Goal: Obtain resource: Download file/media

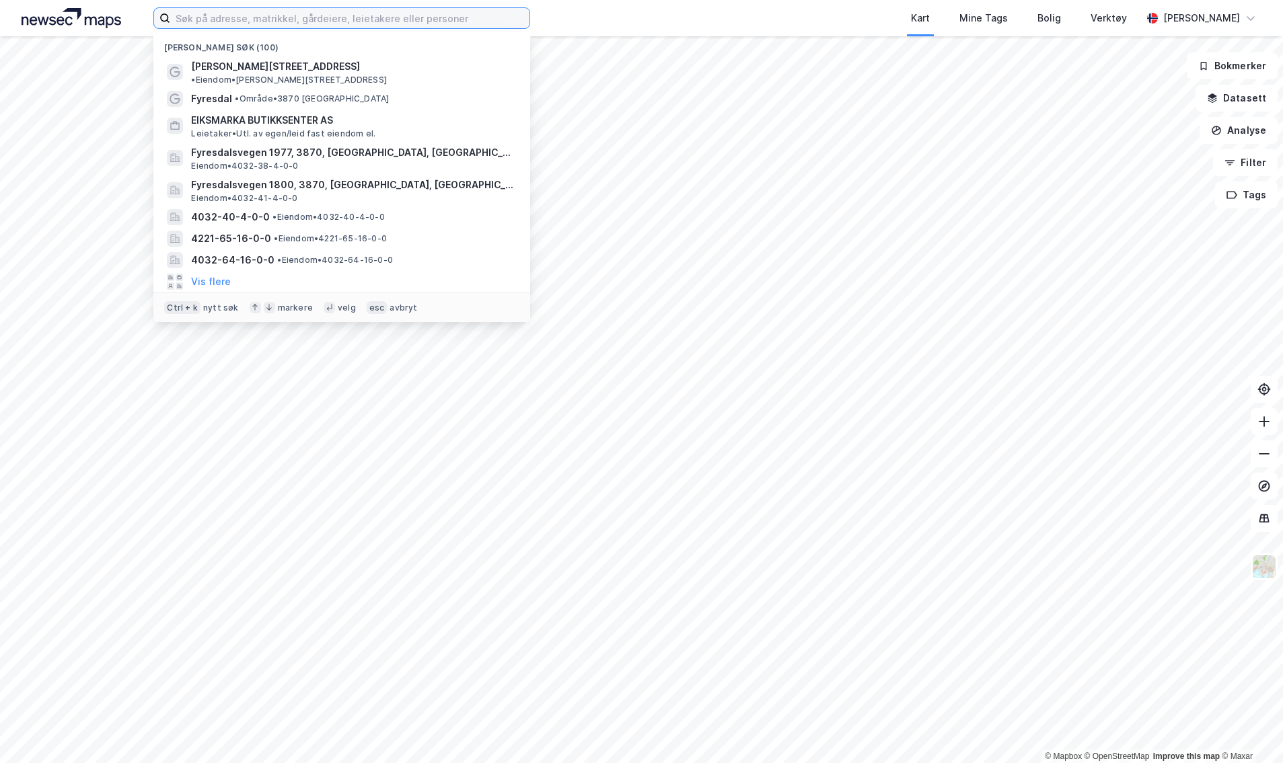
click at [366, 20] on input at bounding box center [349, 18] width 359 height 20
paste input "[STREET_ADDRESS]"
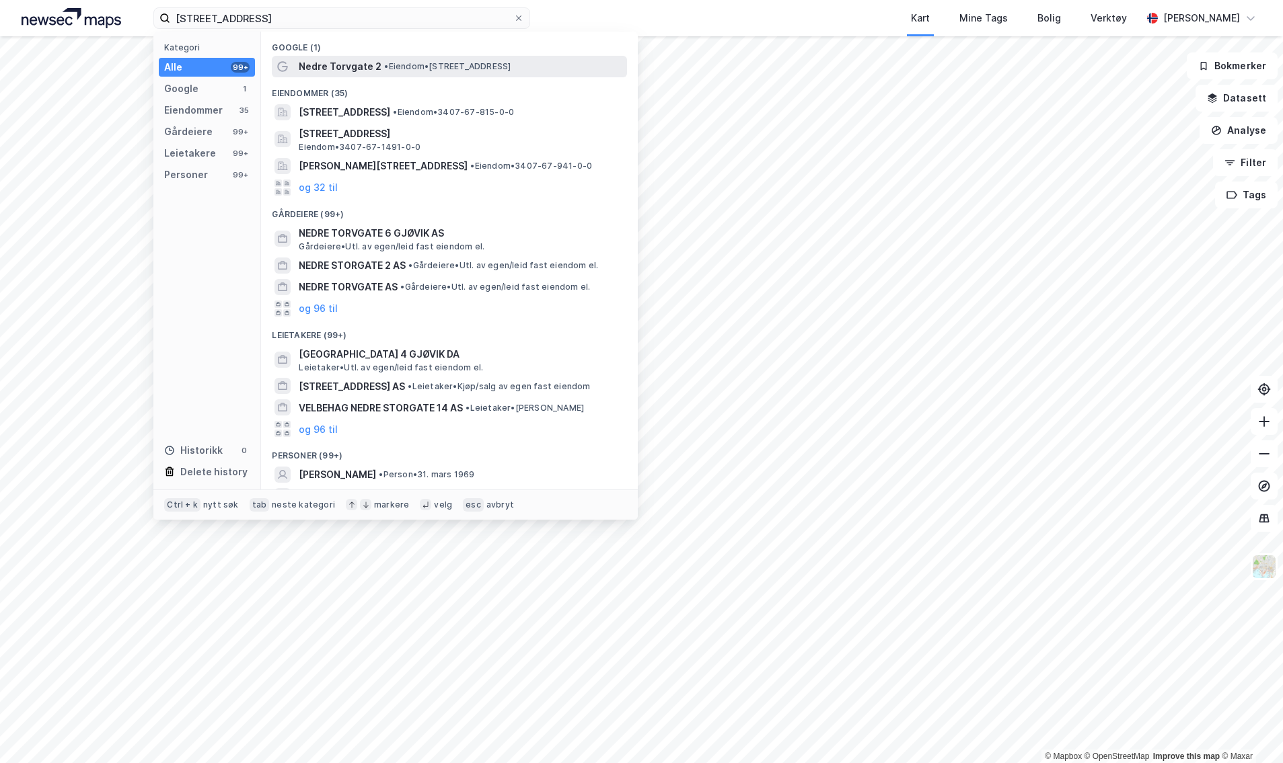
click at [397, 64] on span "• Eiendom • Nedre Torvgate 2, 2815 Gjøvik" at bounding box center [447, 66] width 126 height 11
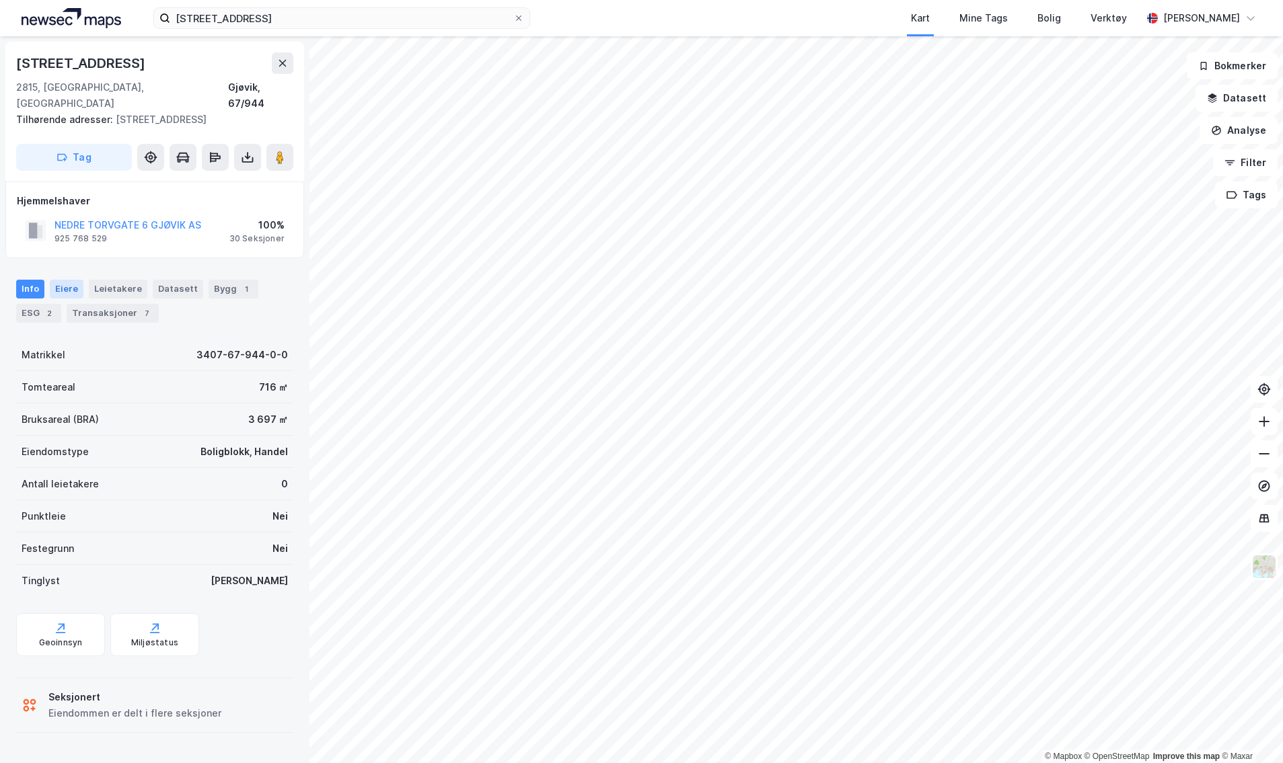
click at [63, 280] on div "Eiere" at bounding box center [67, 289] width 34 height 19
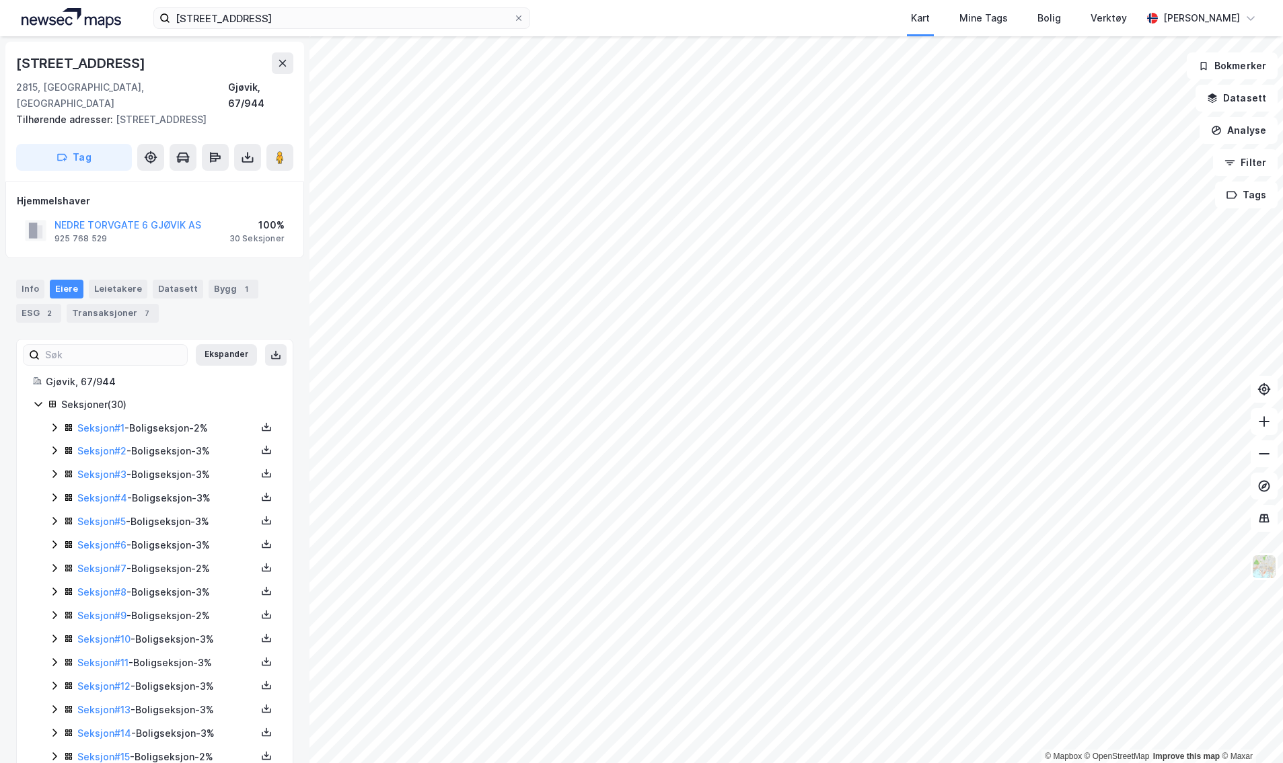
click at [51, 422] on icon at bounding box center [54, 427] width 11 height 11
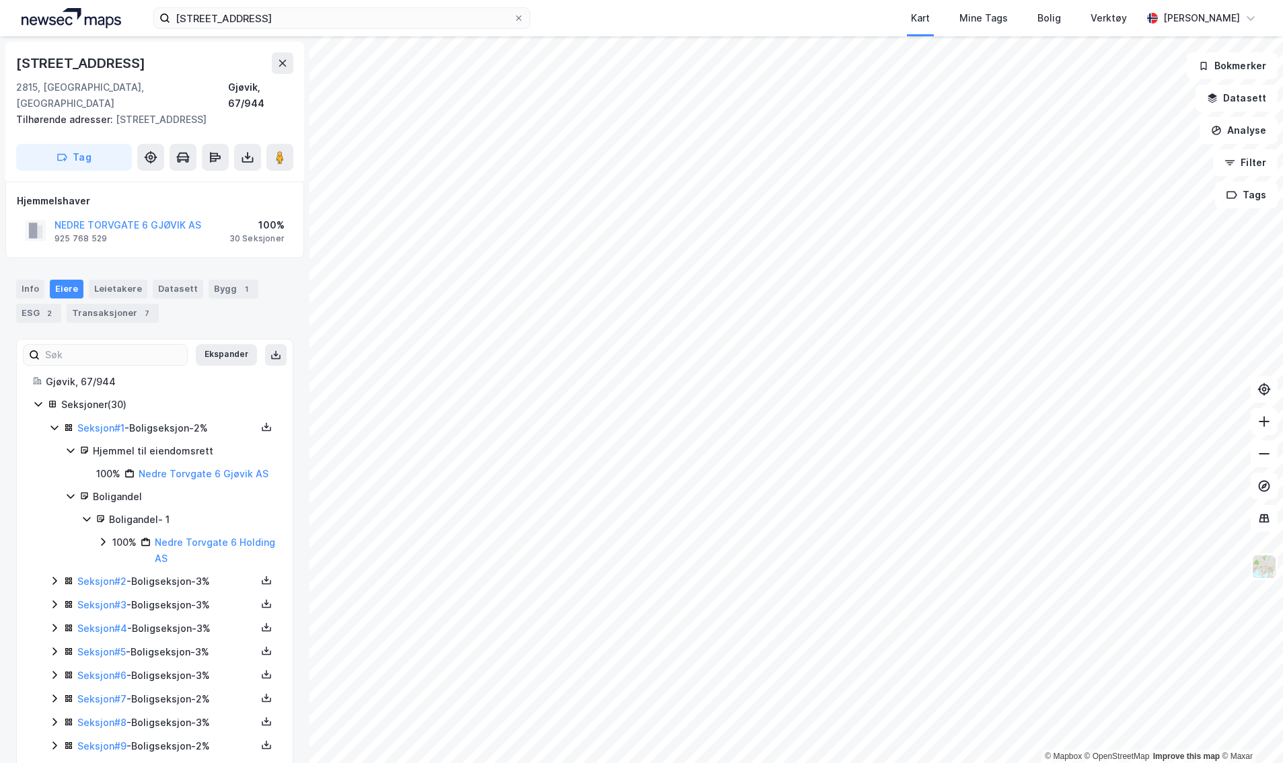
click at [51, 426] on icon at bounding box center [53, 428] width 7 height 5
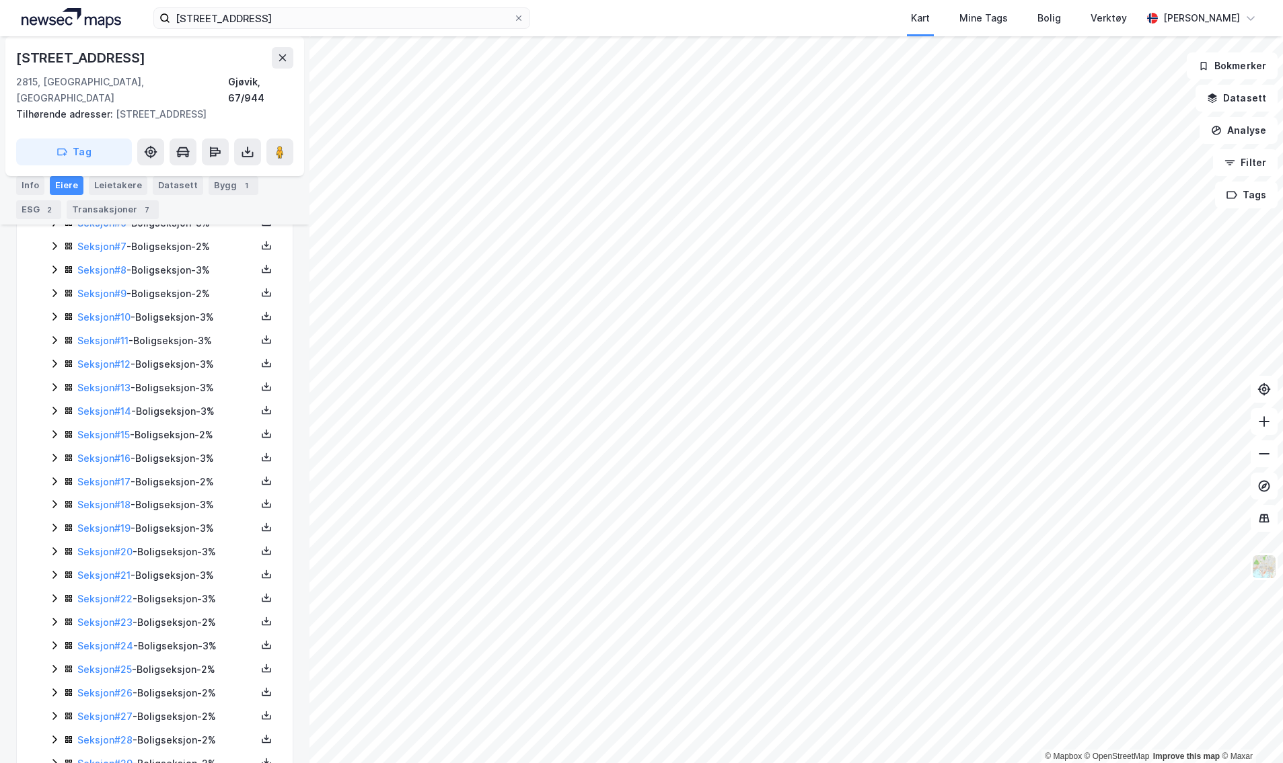
scroll to position [372, 0]
click at [56, 732] on icon at bounding box center [54, 737] width 11 height 11
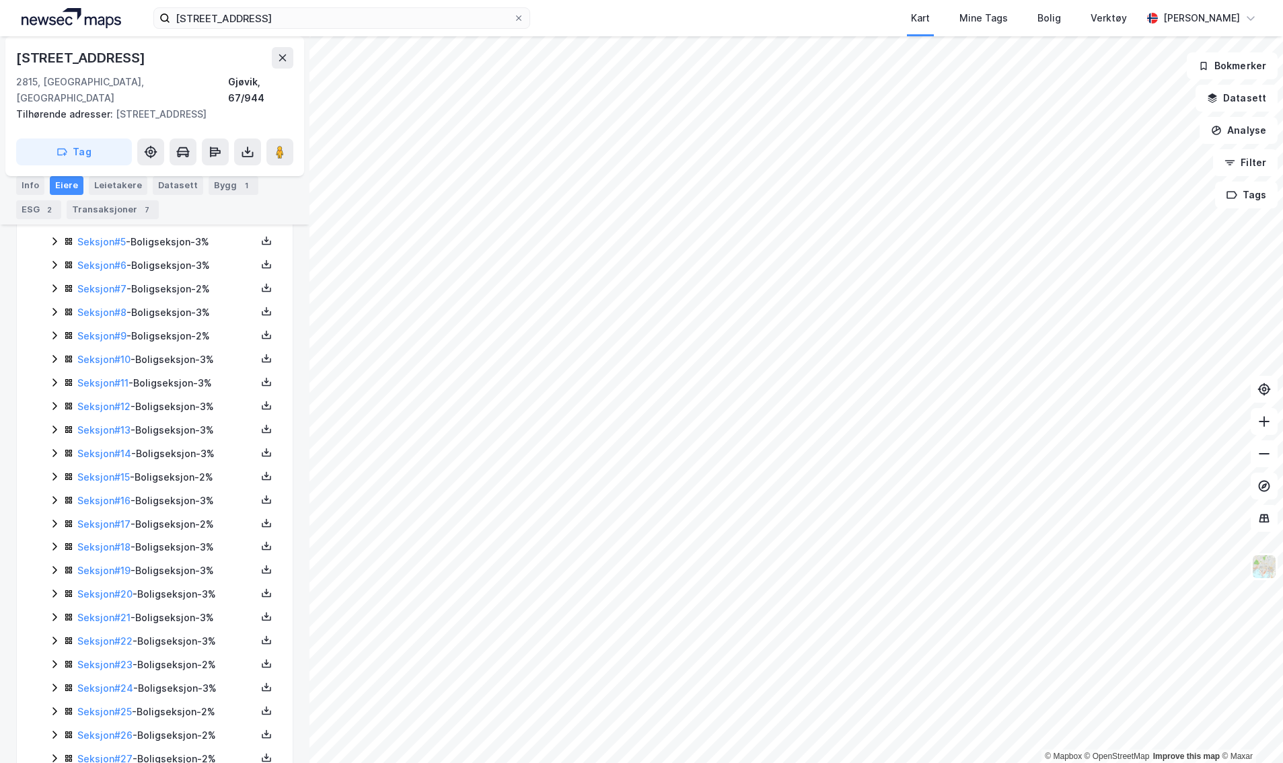
scroll to position [216, 0]
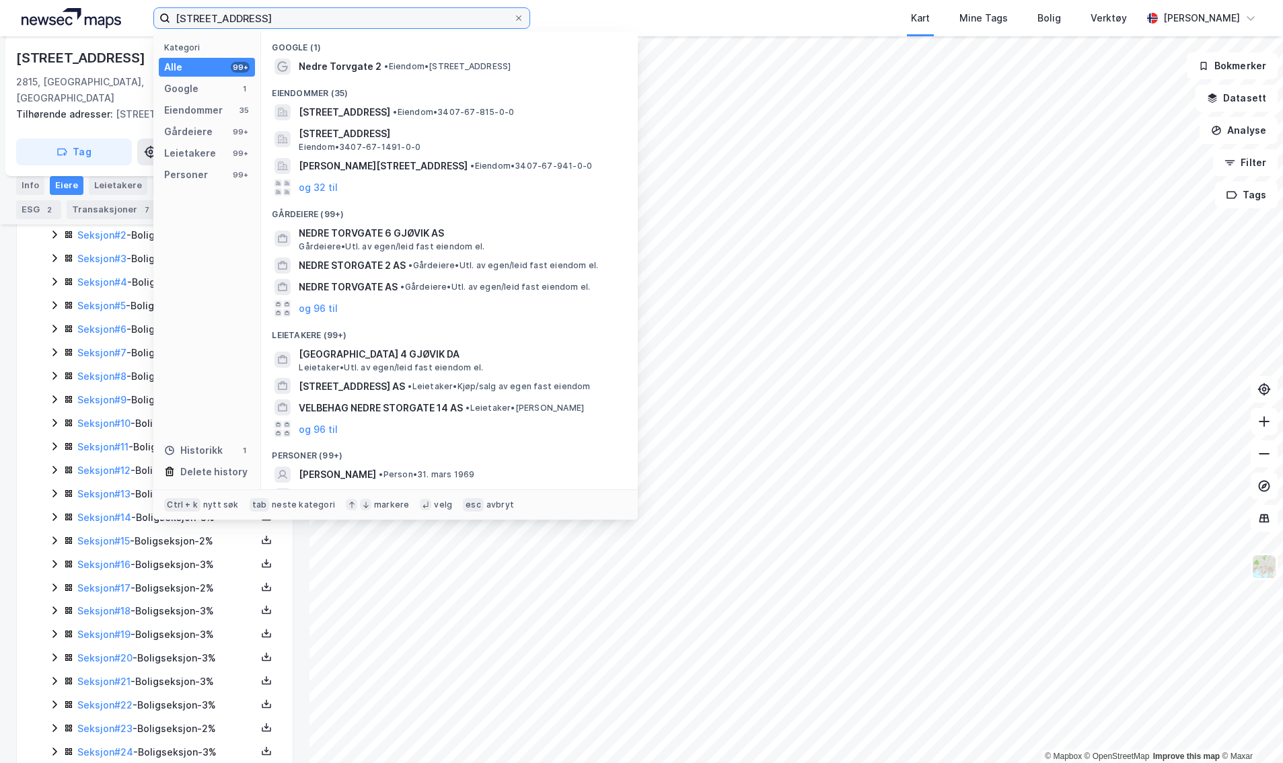
click at [357, 19] on input "[STREET_ADDRESS]" at bounding box center [341, 18] width 343 height 20
paste input "[STREET_ADDRESS]"
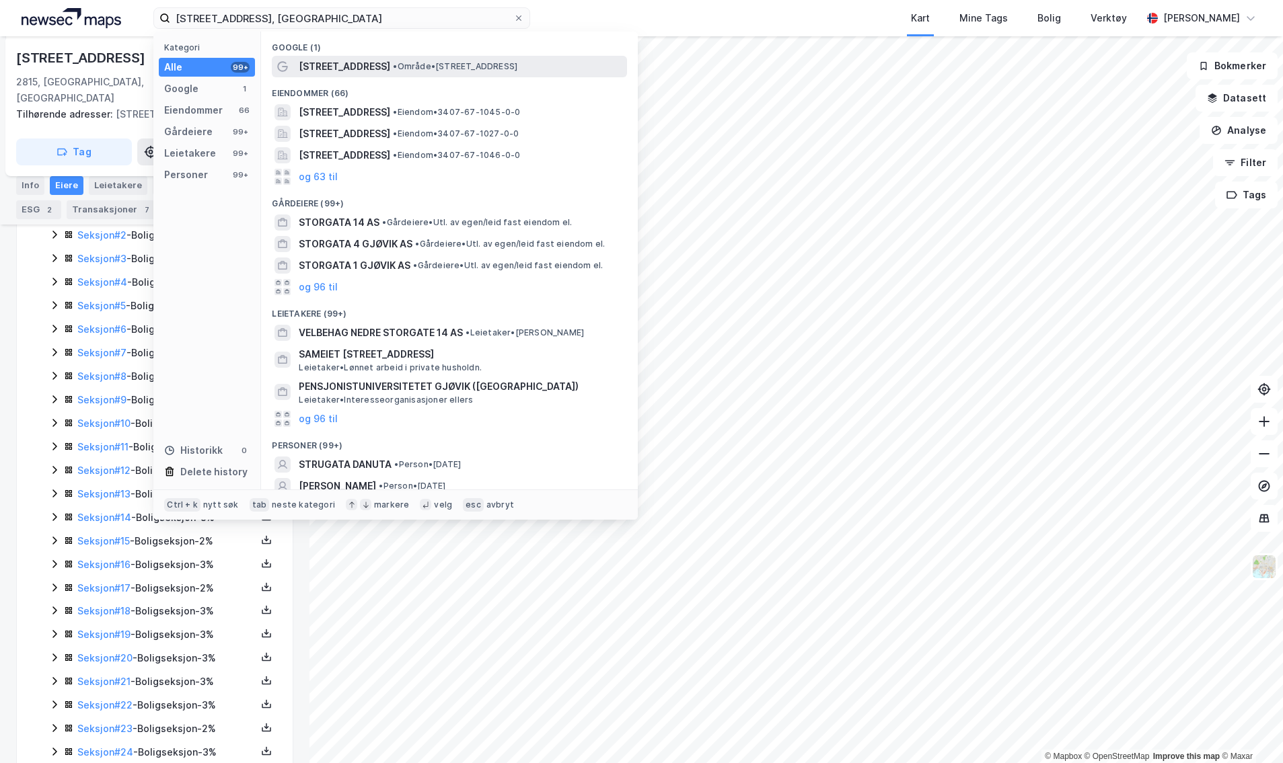
click at [415, 71] on span "• Område • Storgata 14, 2815 Gjøvik" at bounding box center [455, 66] width 124 height 11
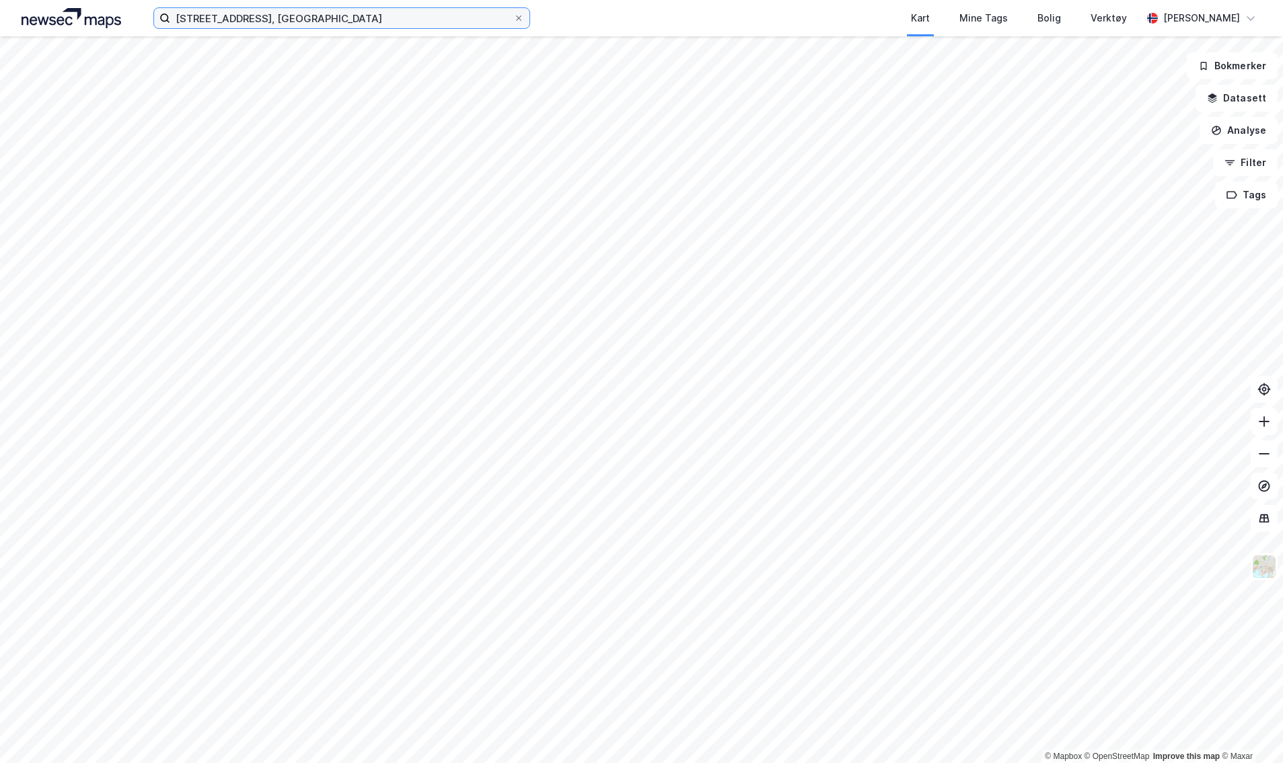
click at [300, 22] on input "Storgata 14, gjøvik" at bounding box center [341, 18] width 343 height 20
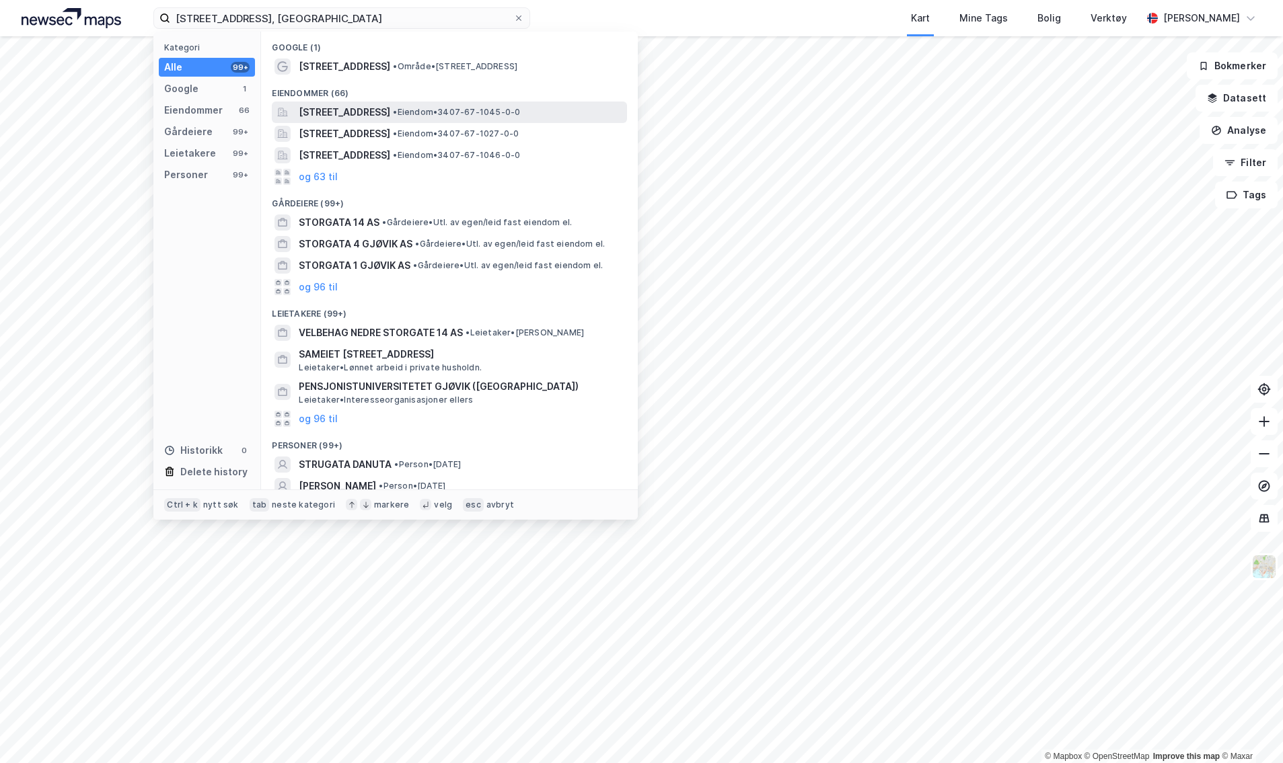
click at [332, 108] on span "[STREET_ADDRESS]" at bounding box center [344, 112] width 91 height 16
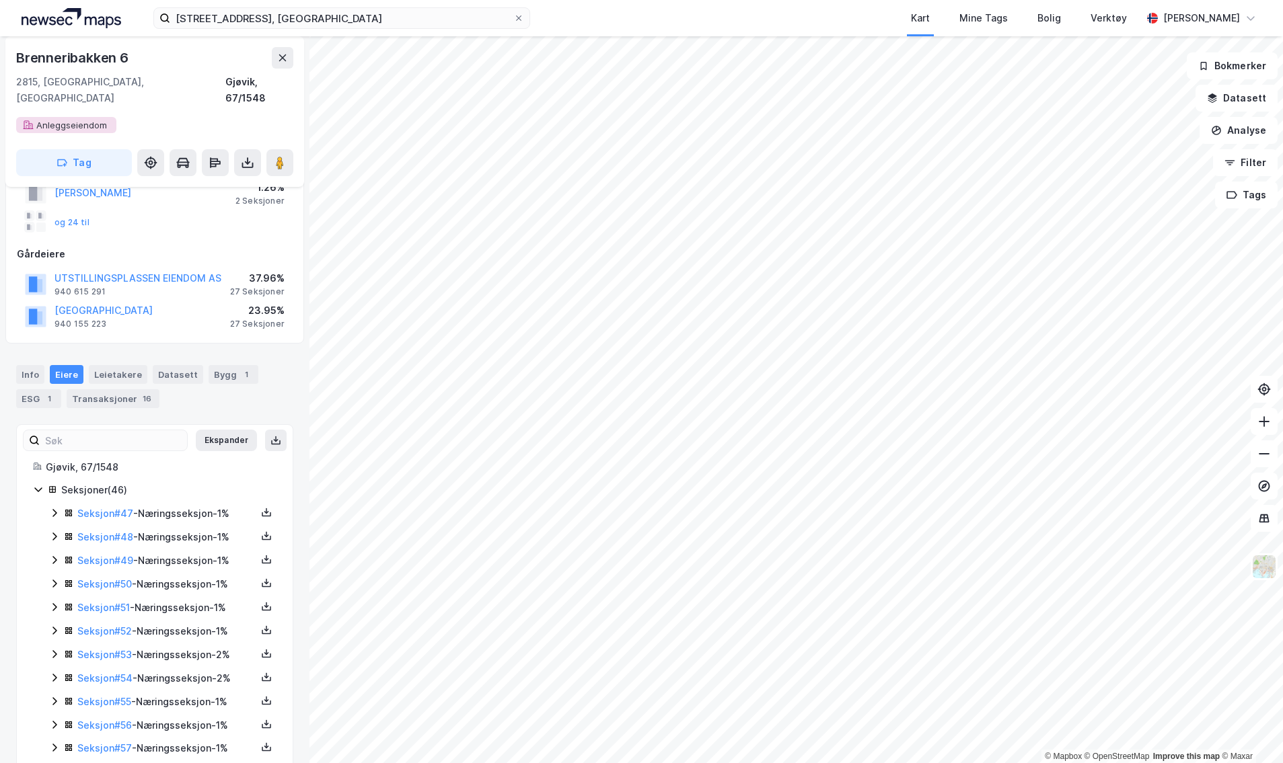
scroll to position [115, 0]
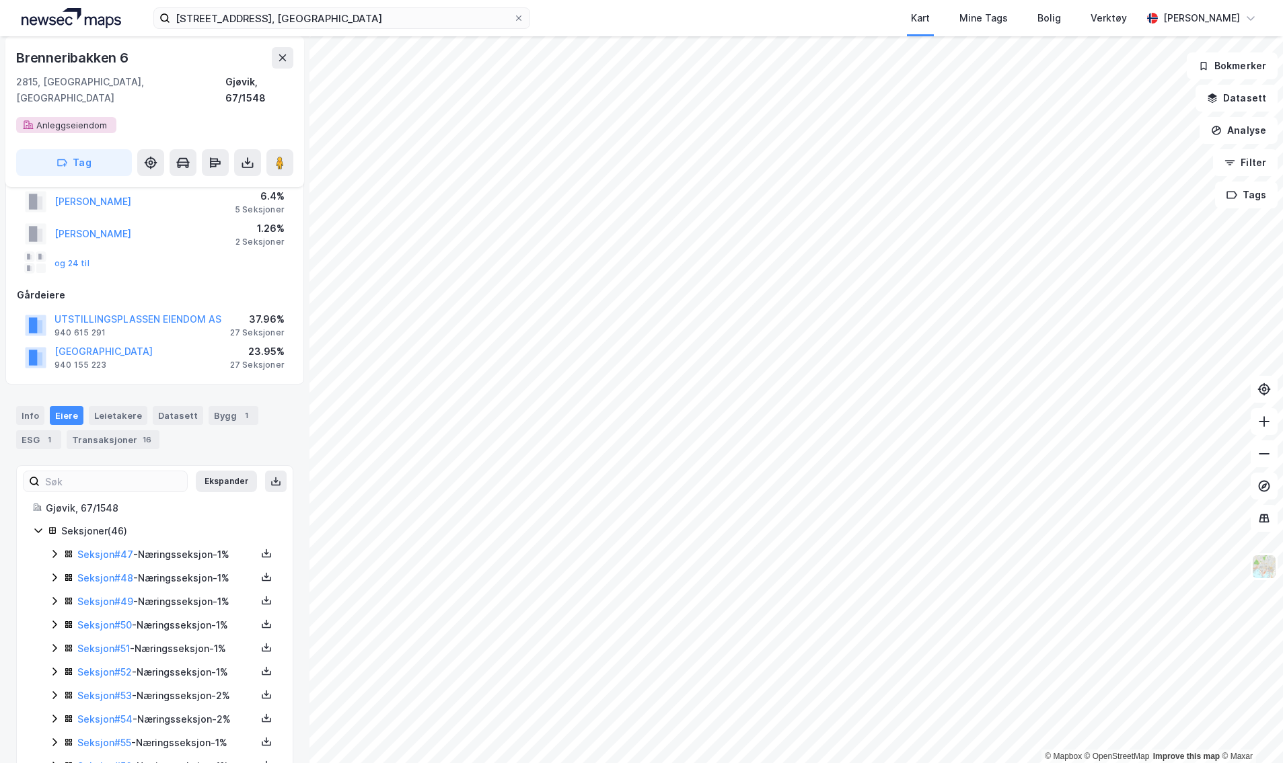
click at [52, 549] on icon at bounding box center [54, 554] width 11 height 11
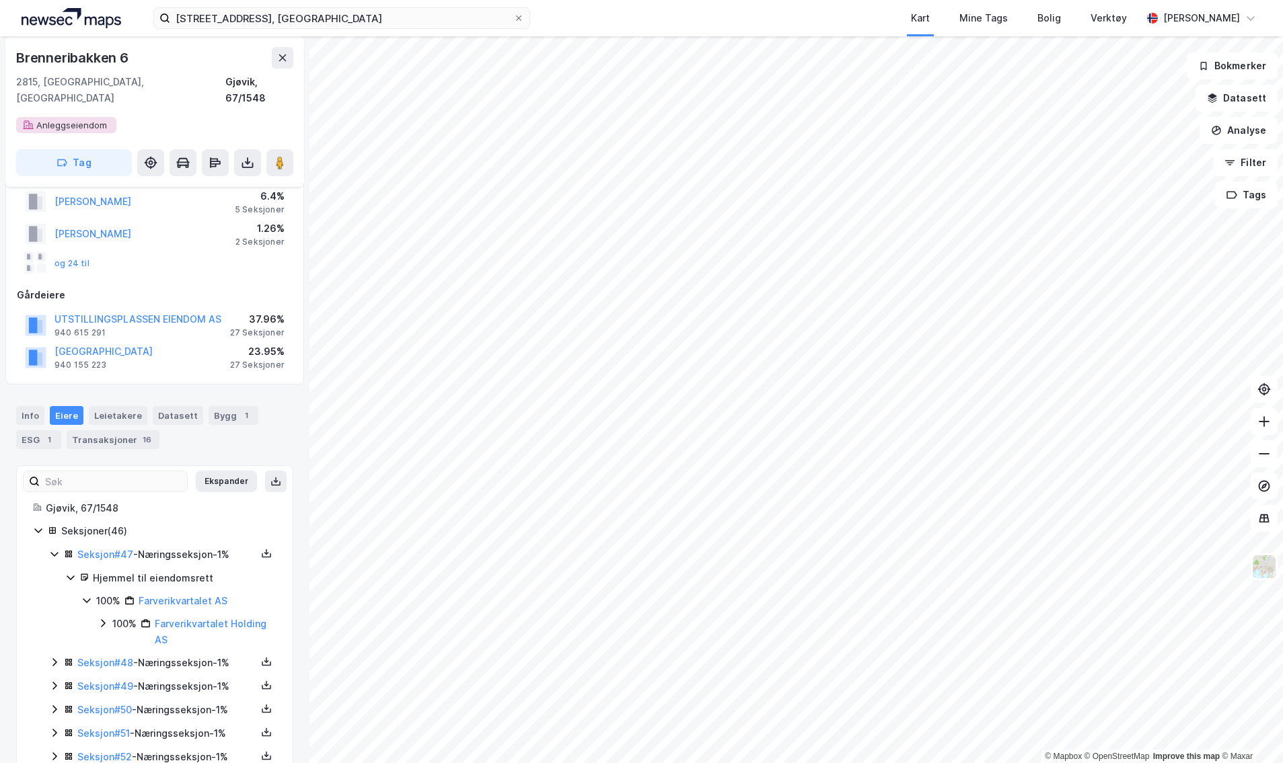
click at [52, 549] on icon at bounding box center [54, 554] width 11 height 11
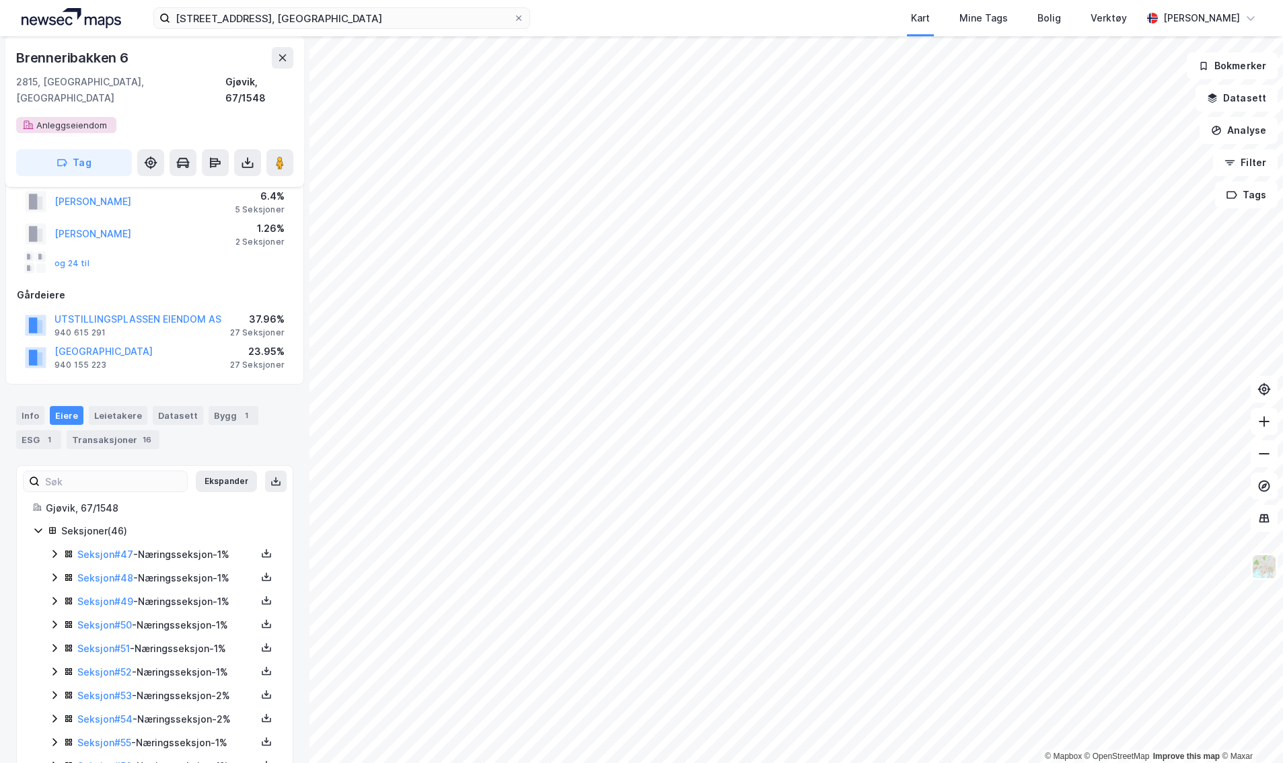
click at [49, 596] on icon at bounding box center [54, 601] width 11 height 11
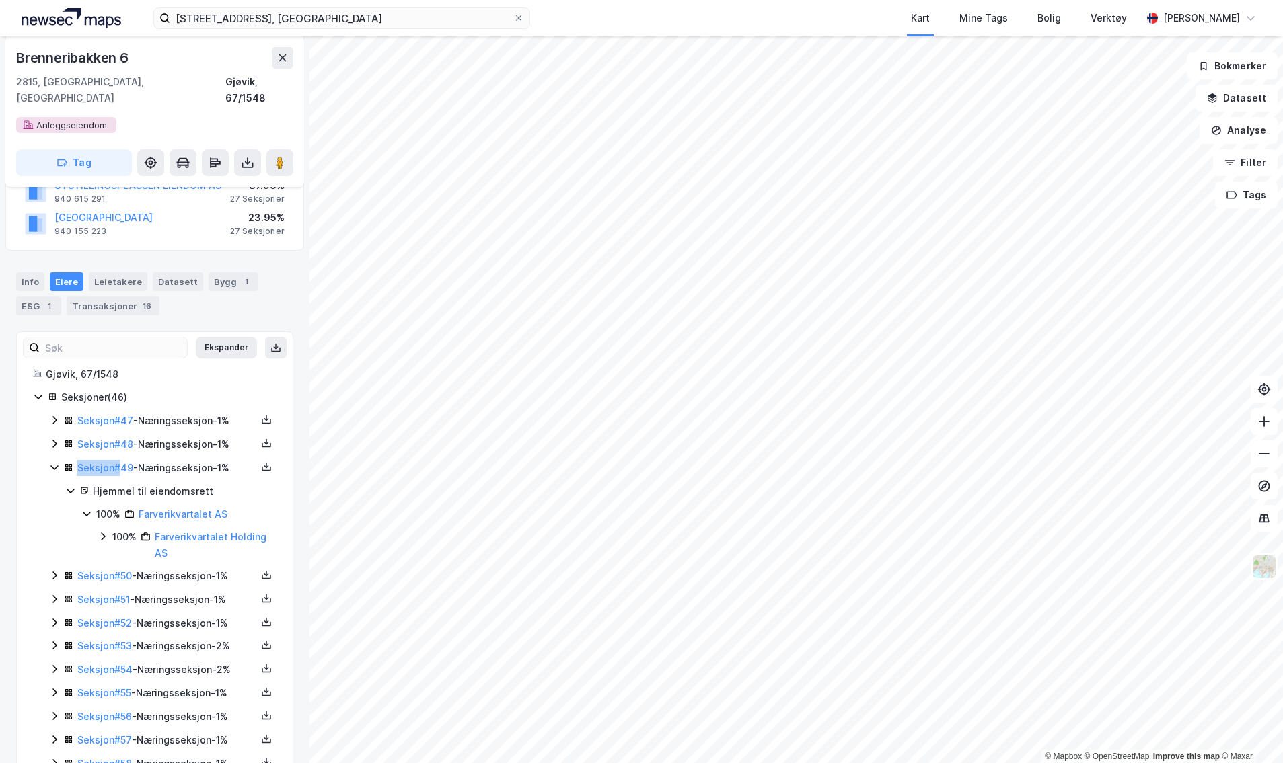
scroll to position [250, 0]
click at [49, 593] on icon at bounding box center [54, 598] width 11 height 11
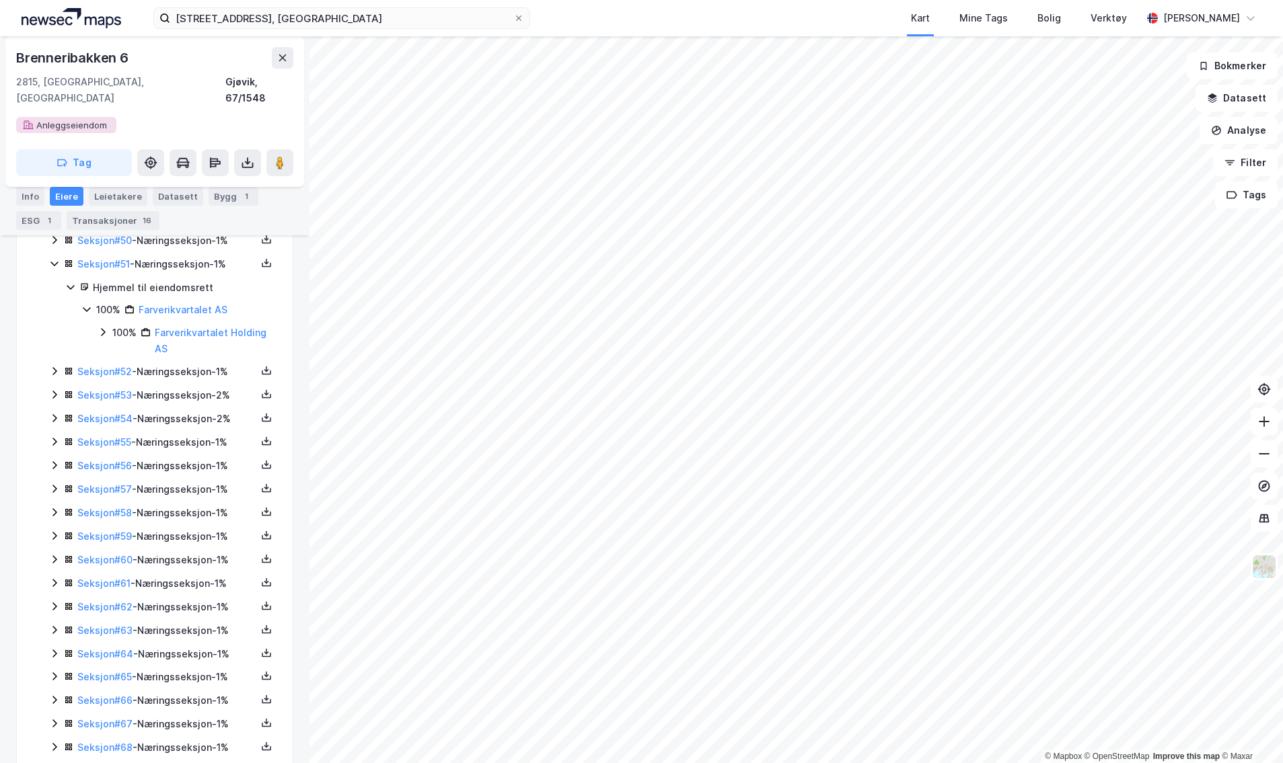
scroll to position [586, 0]
click at [49, 600] on icon at bounding box center [54, 605] width 11 height 11
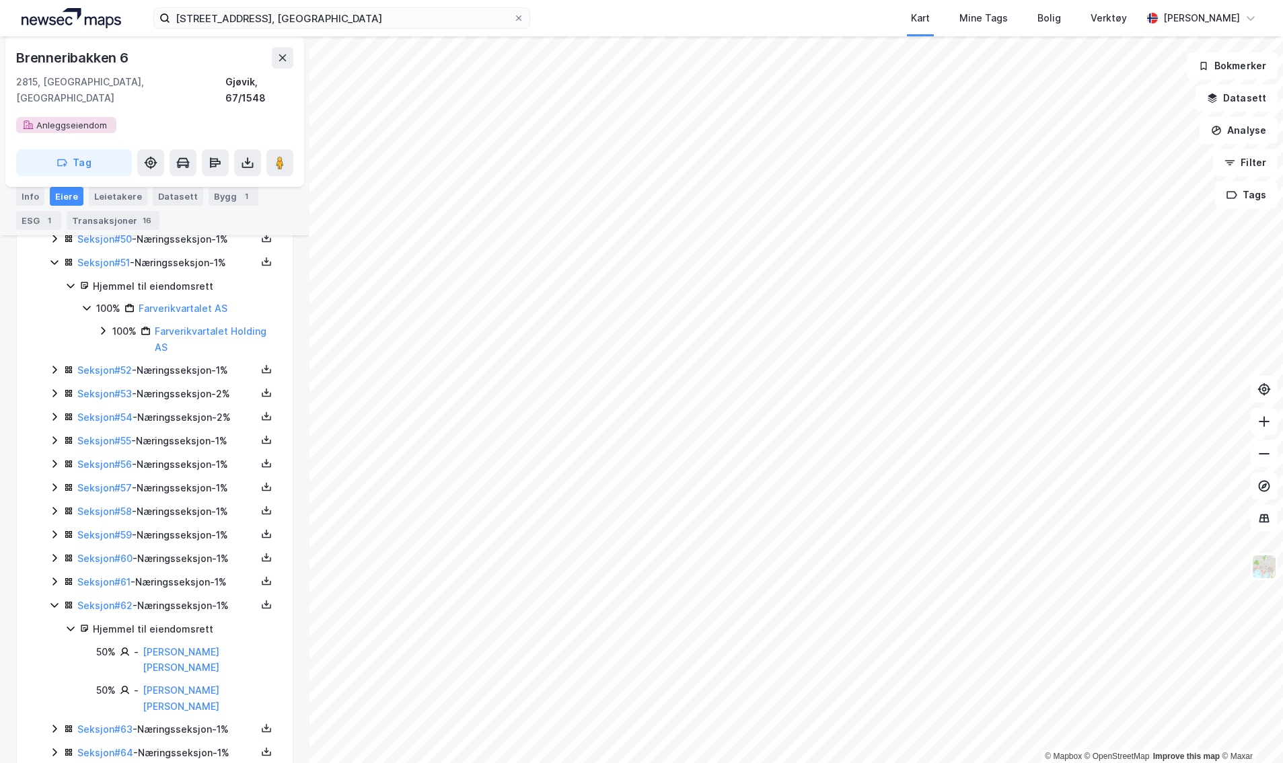
click at [50, 532] on div "Seksjon # 47 - Næringsseksjon - 1% Seksjon # 48 - Næringsseksjon - 1% Seksjon #…" at bounding box center [162, 748] width 227 height 1344
click at [53, 528] on div "Seksjon # 47 - Næringsseksjon - 1% Seksjon # 48 - Næringsseksjon - 1% Seksjon #…" at bounding box center [162, 748] width 227 height 1344
click at [53, 531] on icon at bounding box center [54, 535] width 4 height 8
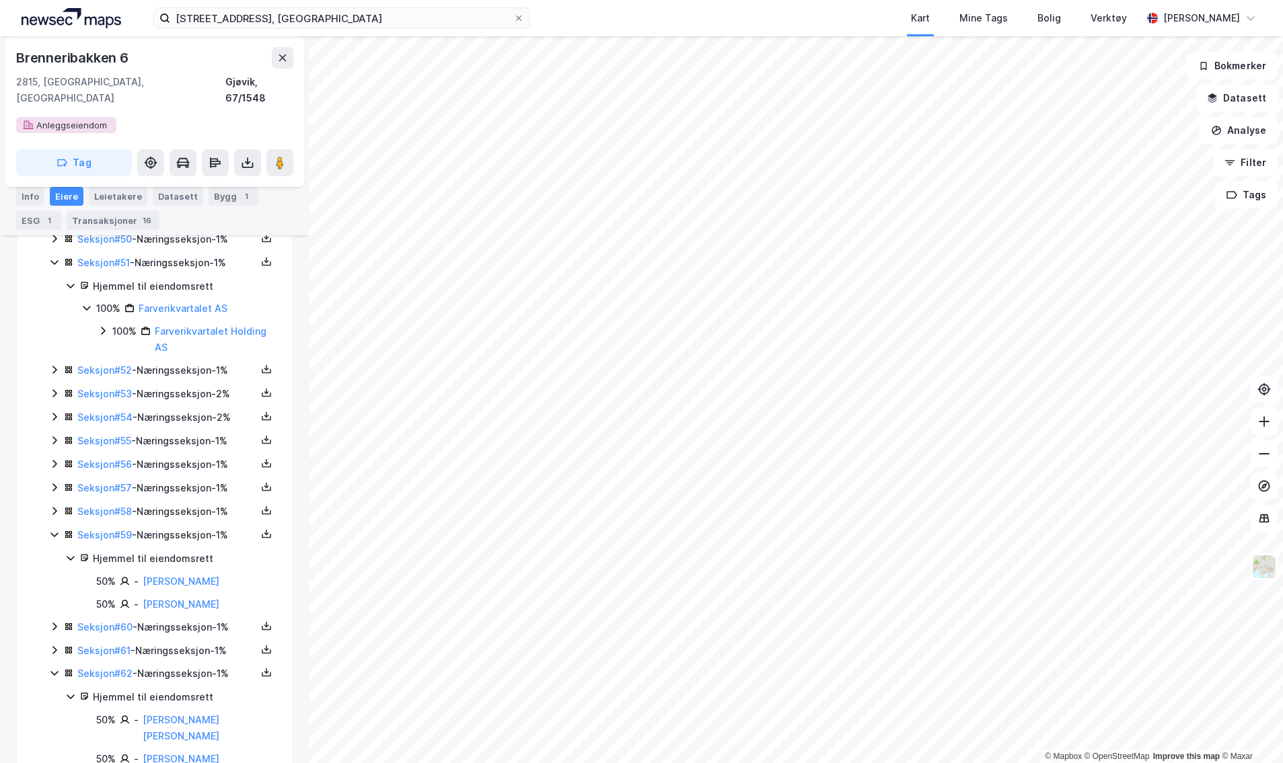
click at [51, 459] on icon at bounding box center [54, 464] width 11 height 11
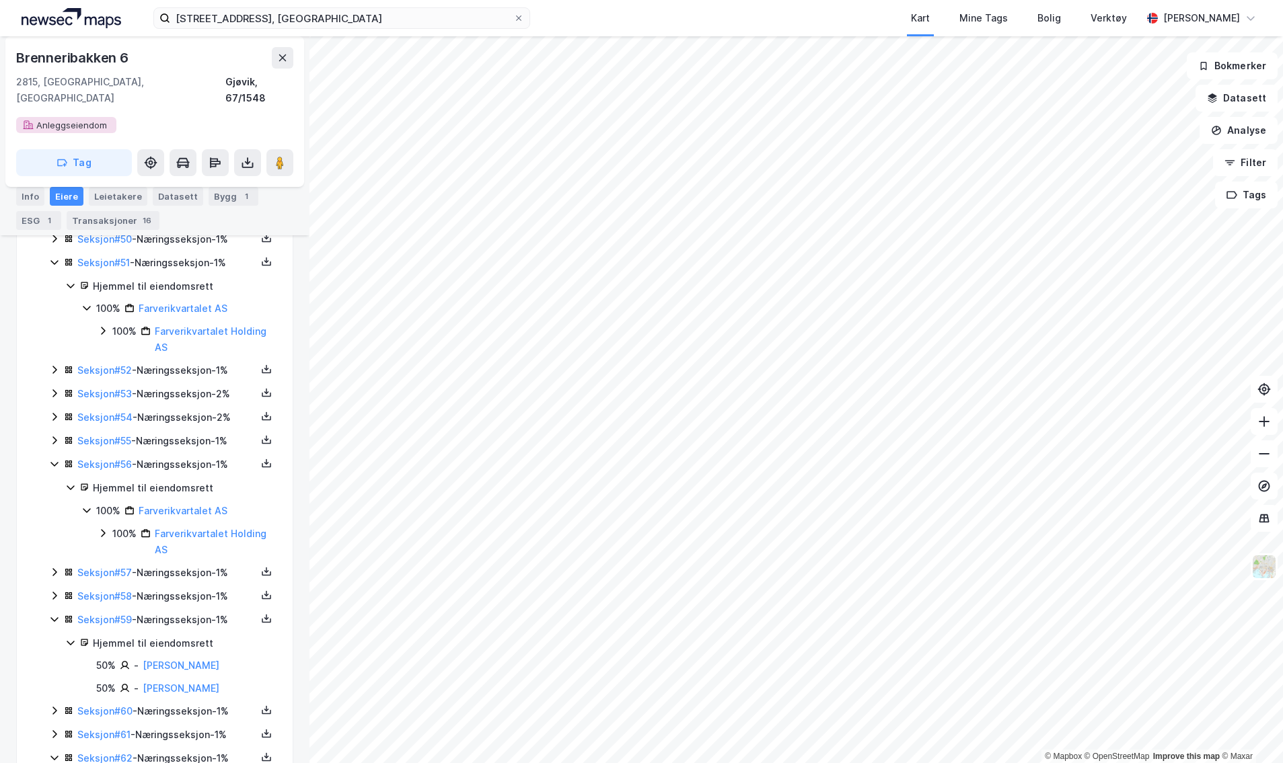
scroll to position [989, 0]
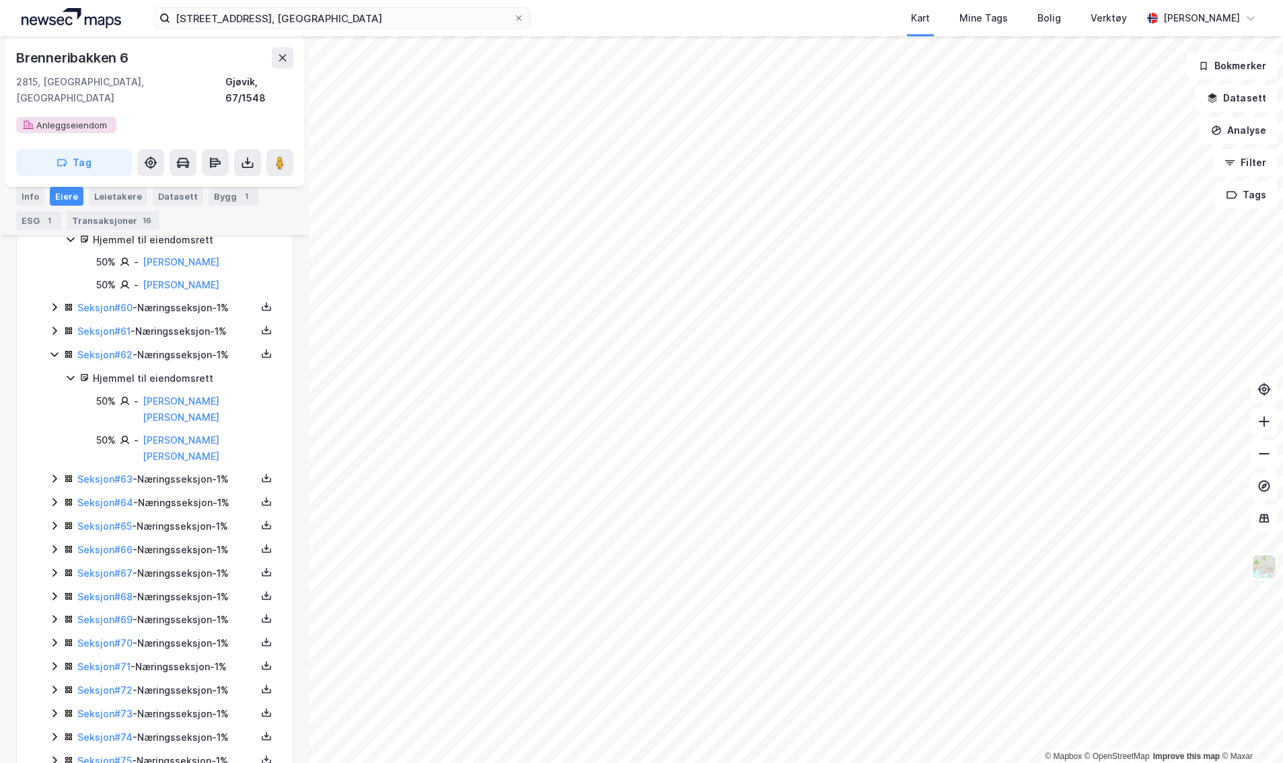
click at [56, 591] on icon at bounding box center [54, 596] width 11 height 11
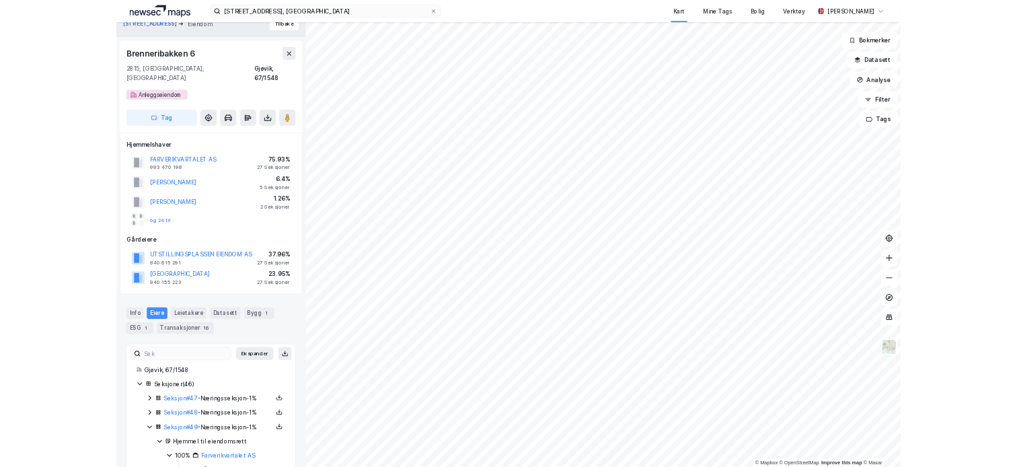
scroll to position [0, 0]
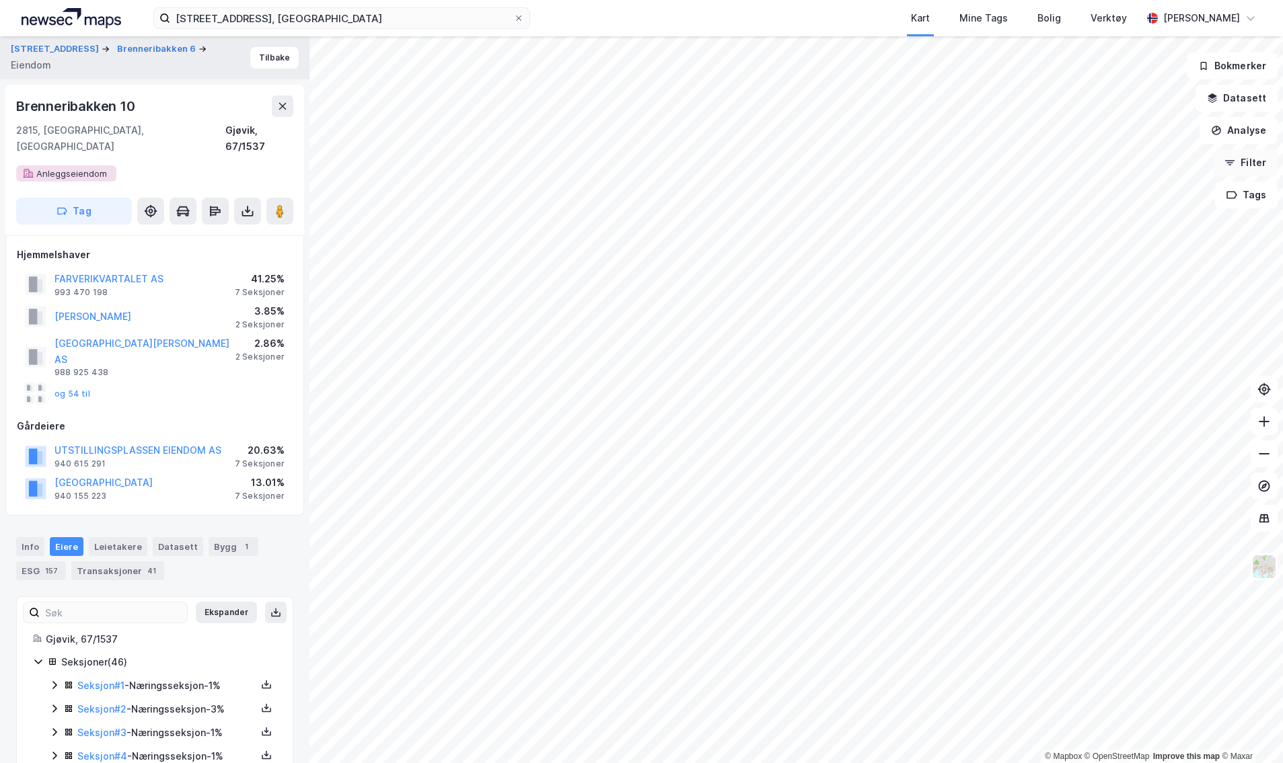
click at [1246, 159] on button "Filter" at bounding box center [1245, 162] width 65 height 27
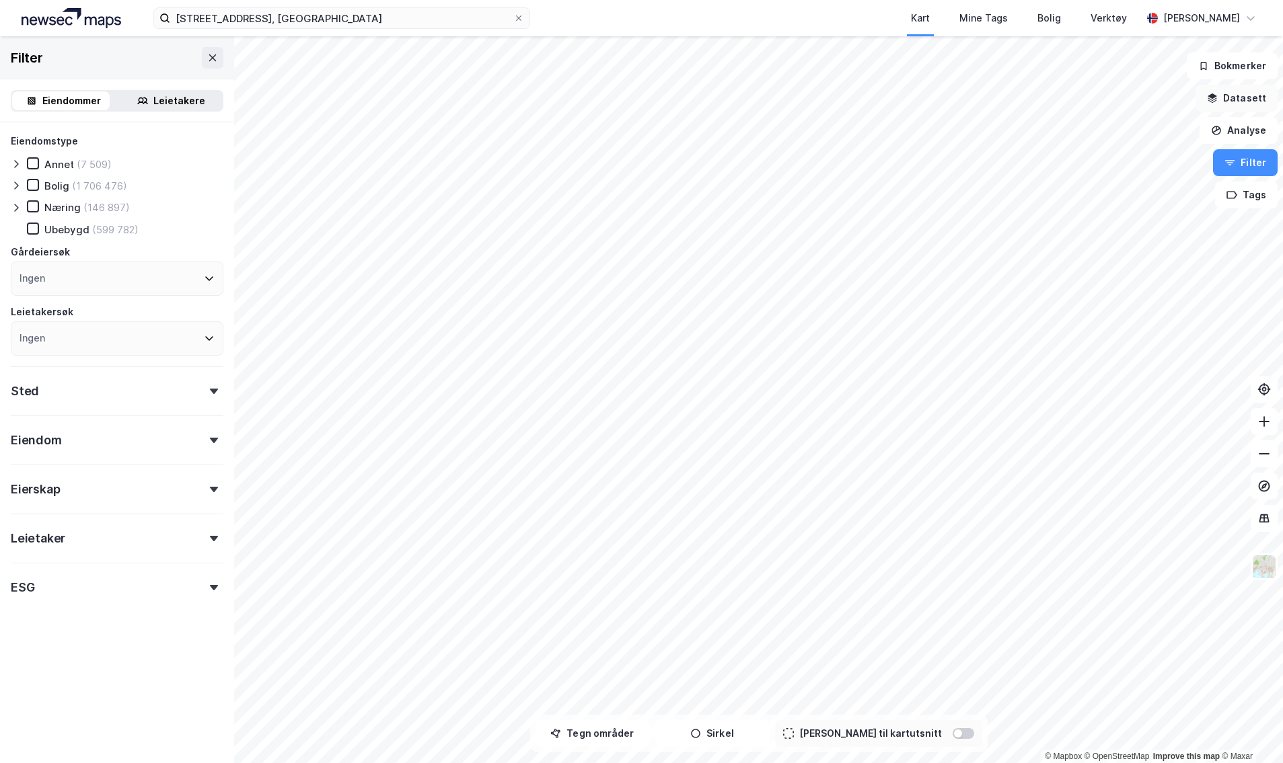
click at [1248, 94] on button "Datasett" at bounding box center [1236, 98] width 82 height 27
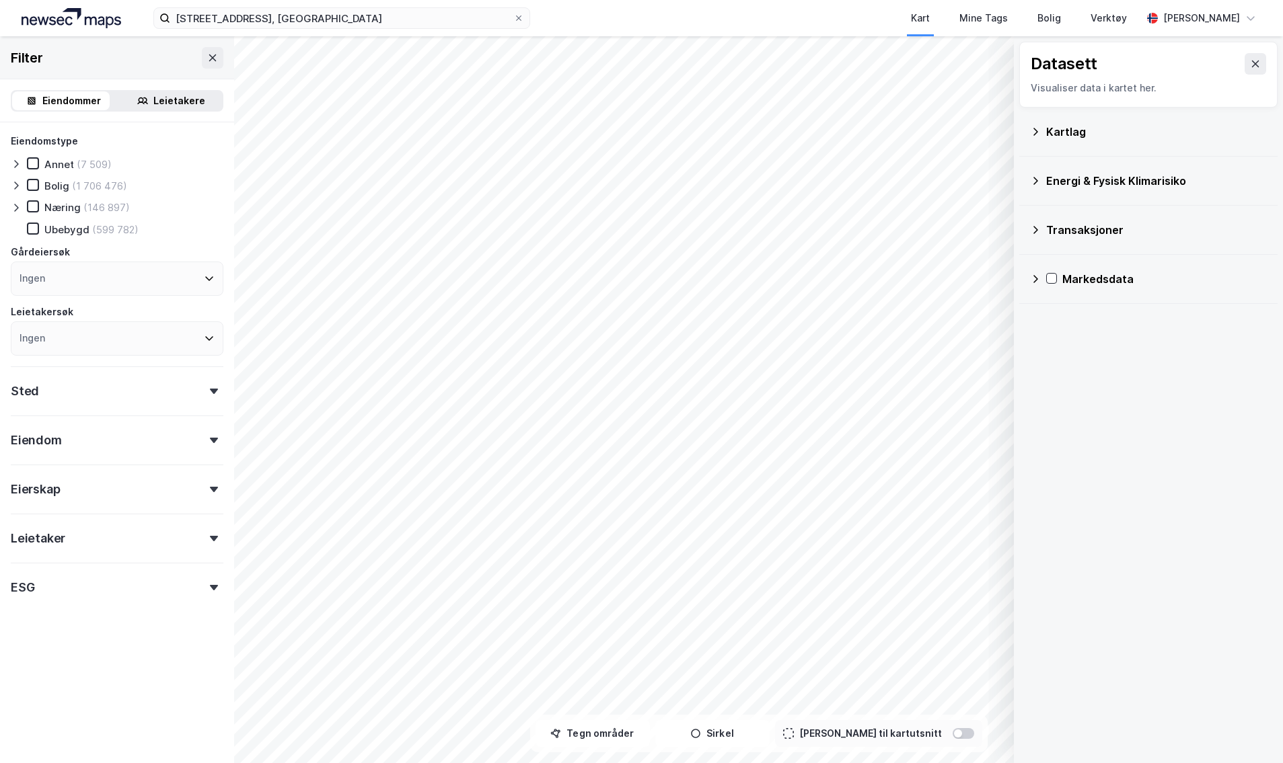
click at [1034, 133] on icon at bounding box center [1035, 131] width 11 height 11
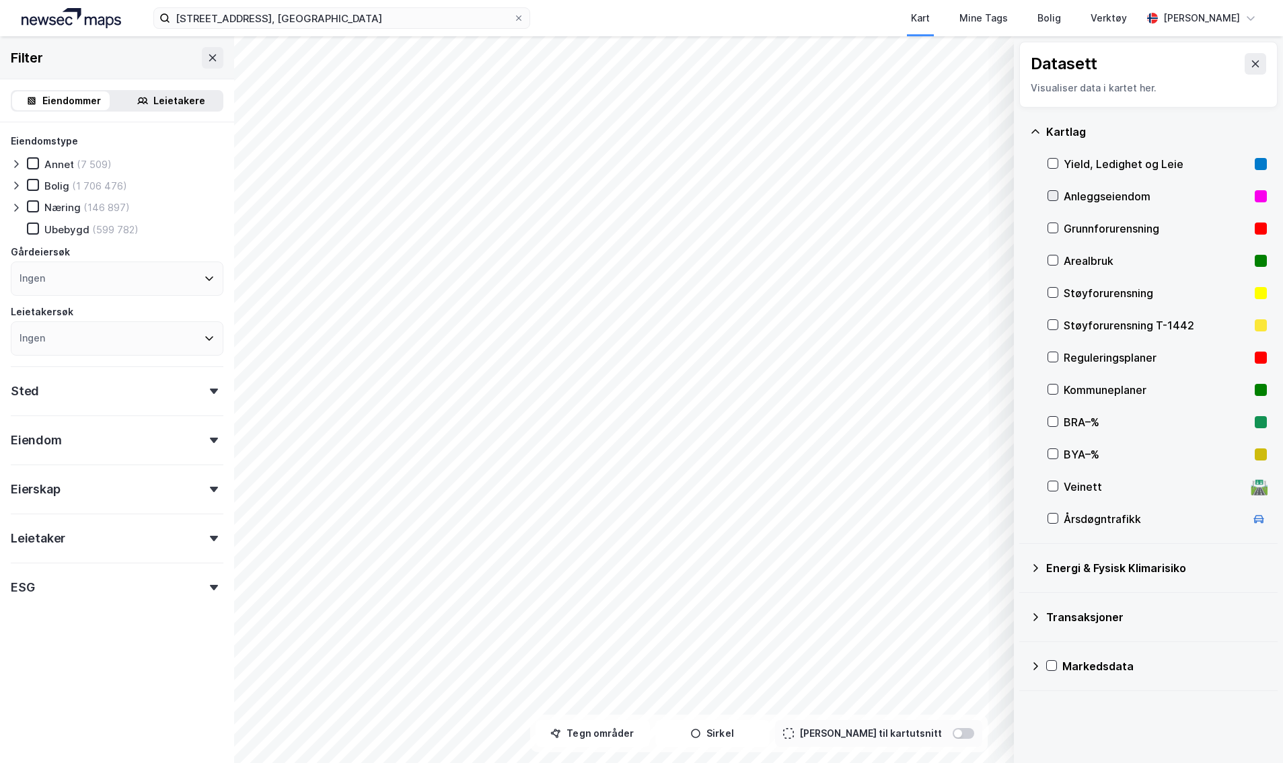
click at [1052, 195] on icon at bounding box center [1052, 195] width 9 height 9
click at [1055, 235] on div "Grunnforurensning" at bounding box center [1156, 229] width 219 height 32
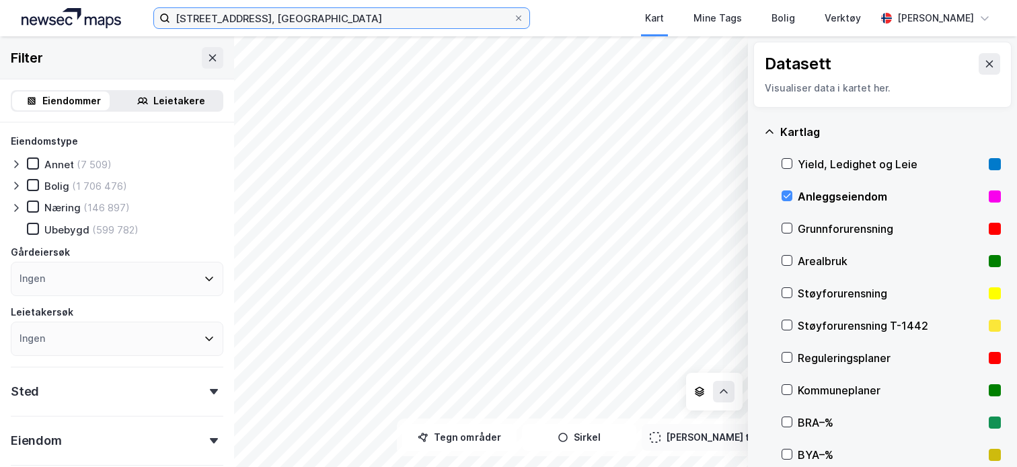
click at [424, 14] on input "Storgata 14, gjøvik" at bounding box center [341, 18] width 343 height 20
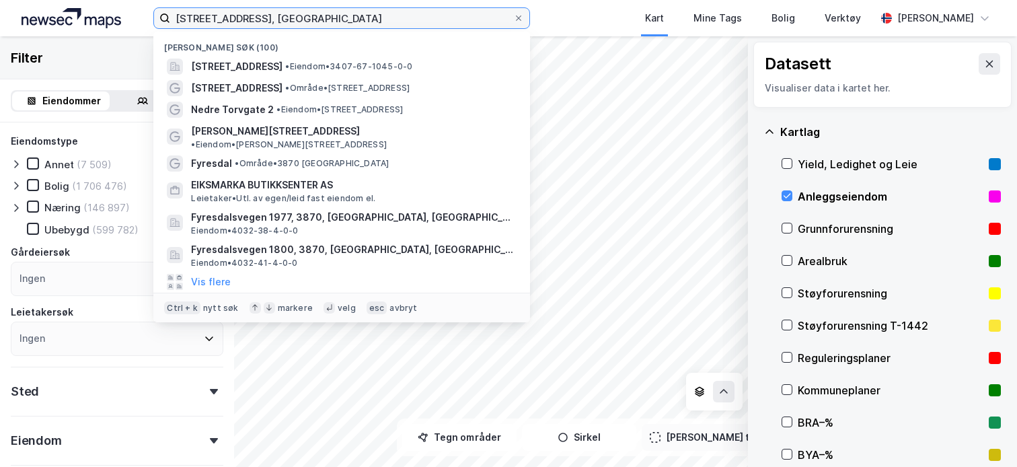
click at [424, 14] on input "Storgata 14, gjøvik" at bounding box center [341, 18] width 343 height 20
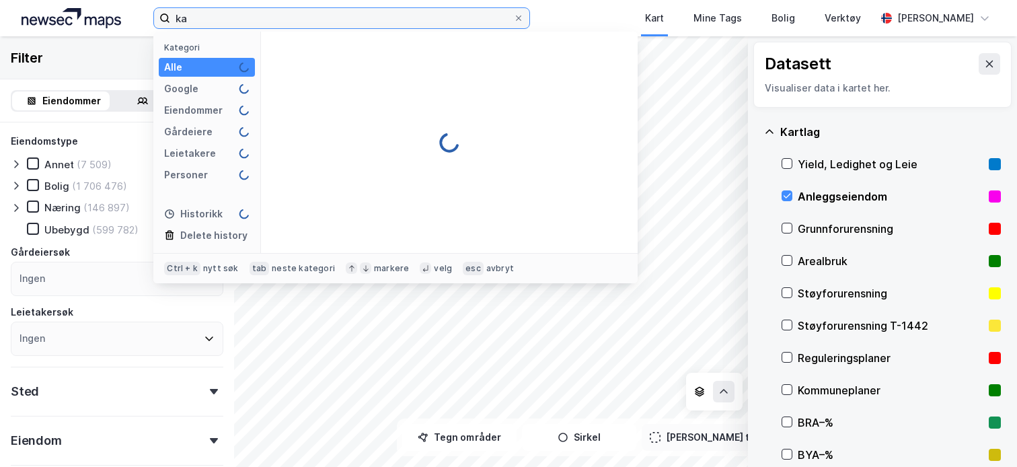
type input "k"
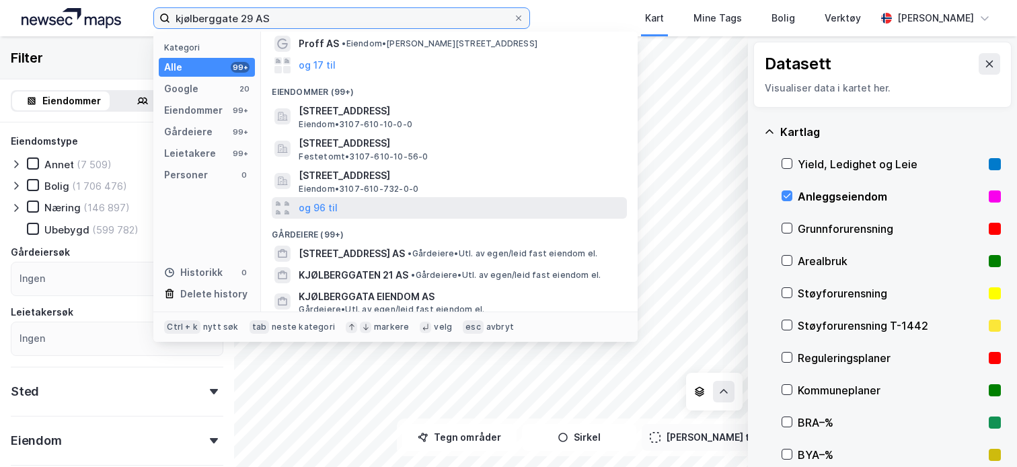
scroll to position [67, 0]
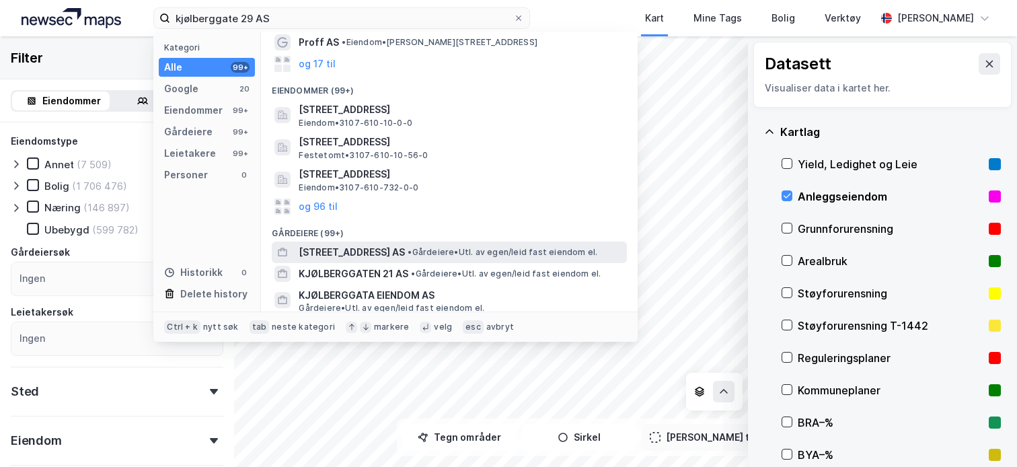
click at [373, 251] on span "[STREET_ADDRESS] AS" at bounding box center [352, 252] width 106 height 16
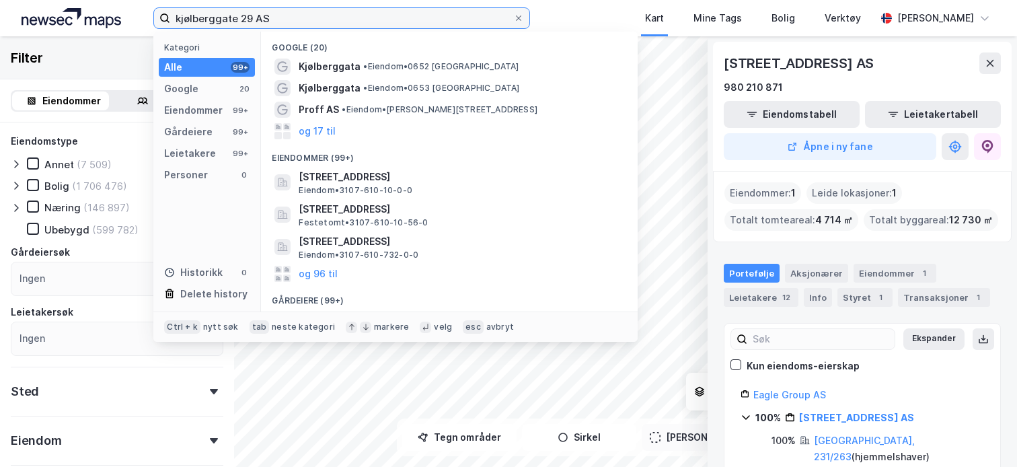
click at [338, 17] on input "kjølberggate 29 AS" at bounding box center [341, 18] width 343 height 20
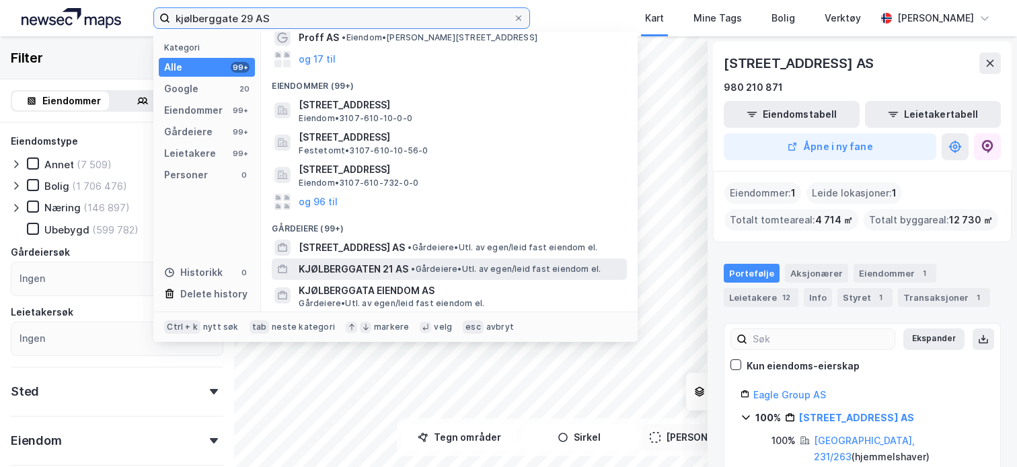
scroll to position [73, 0]
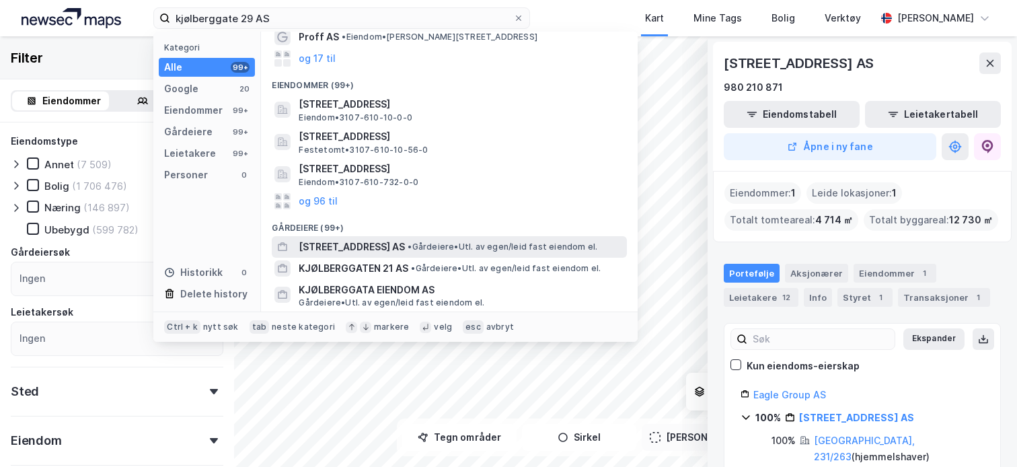
click at [346, 239] on span "[STREET_ADDRESS] AS" at bounding box center [352, 247] width 106 height 16
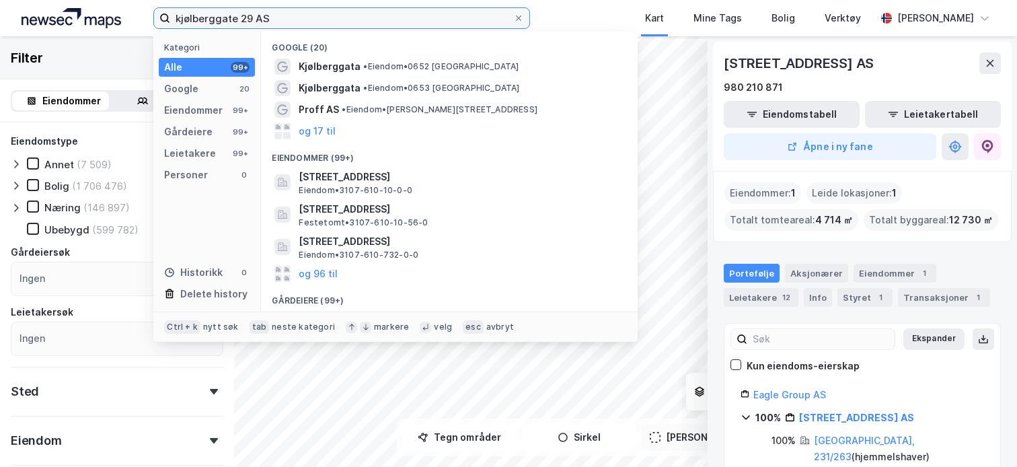
click at [311, 20] on input "kjølberggate 29 AS" at bounding box center [341, 18] width 343 height 20
type input "kjølberggate 29"
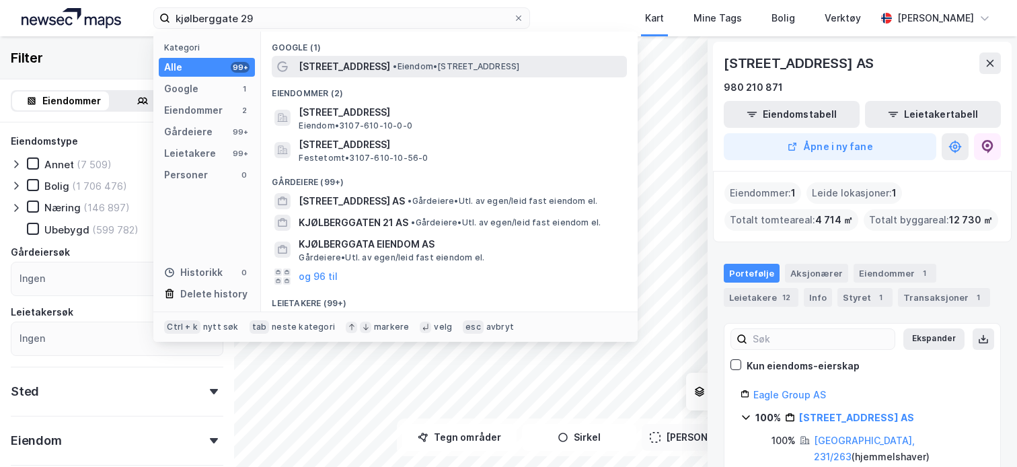
click at [439, 69] on span "• Eiendom • Kjølberggata 29, 0653 Oslo" at bounding box center [456, 66] width 126 height 11
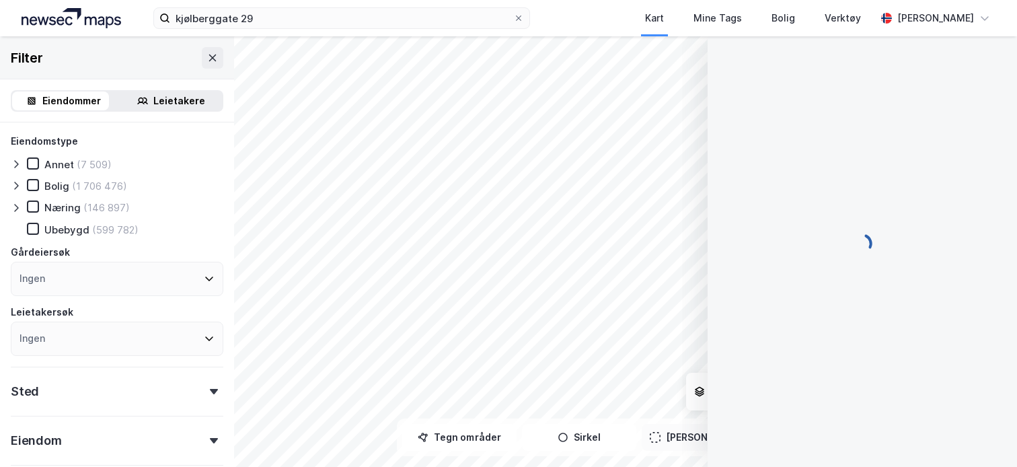
scroll to position [5, 0]
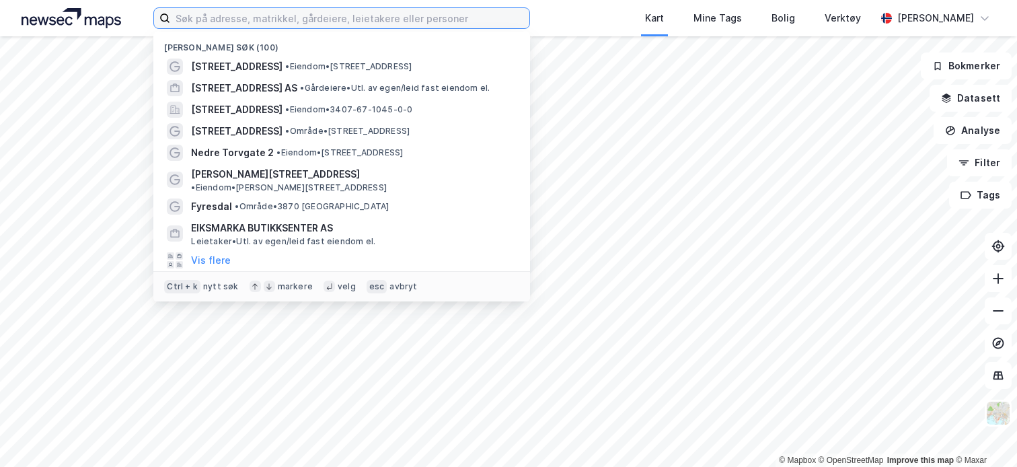
click at [305, 25] on input at bounding box center [349, 18] width 359 height 20
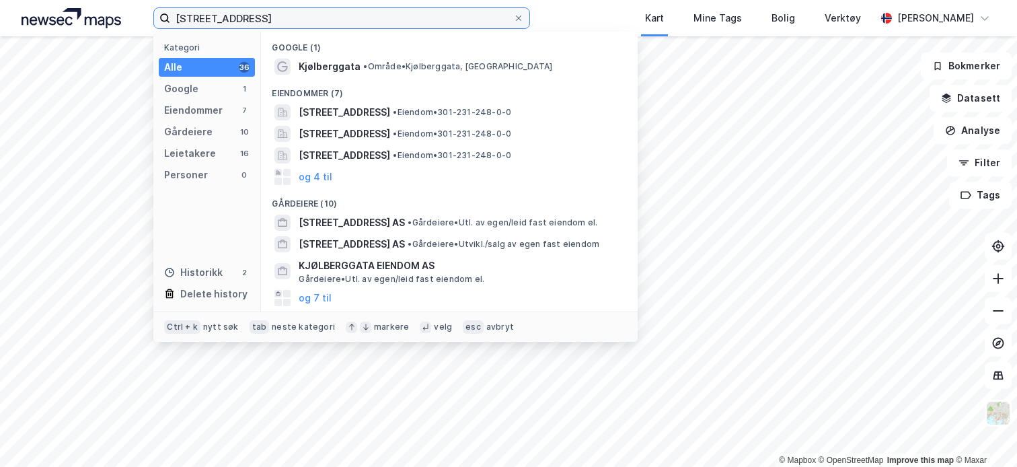
type input "[STREET_ADDRESS]"
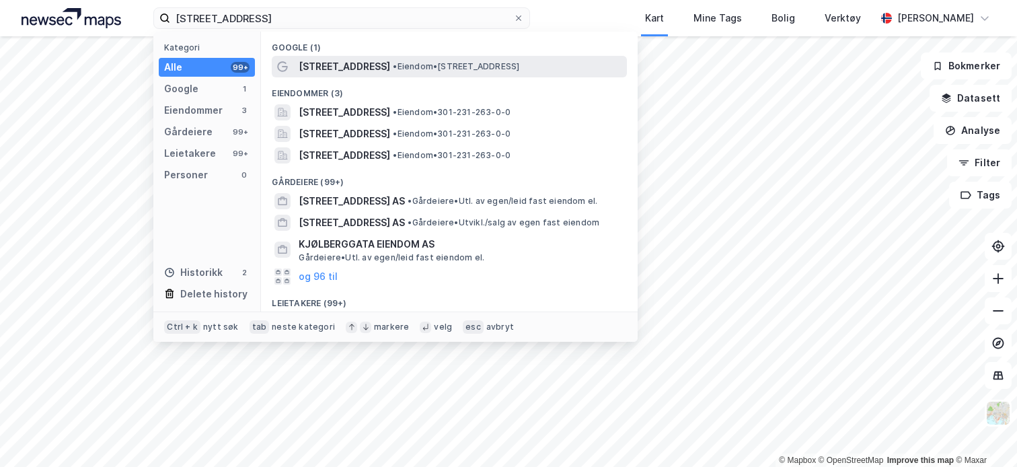
click at [409, 74] on div "[STREET_ADDRESS] • Eiendom • [STREET_ADDRESS]" at bounding box center [462, 67] width 326 height 16
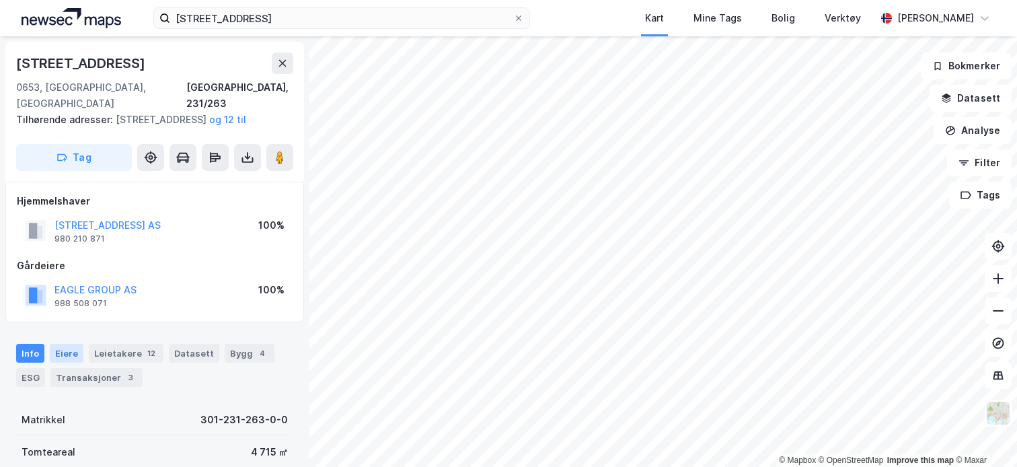
click at [71, 356] on div "Eiere" at bounding box center [67, 353] width 34 height 19
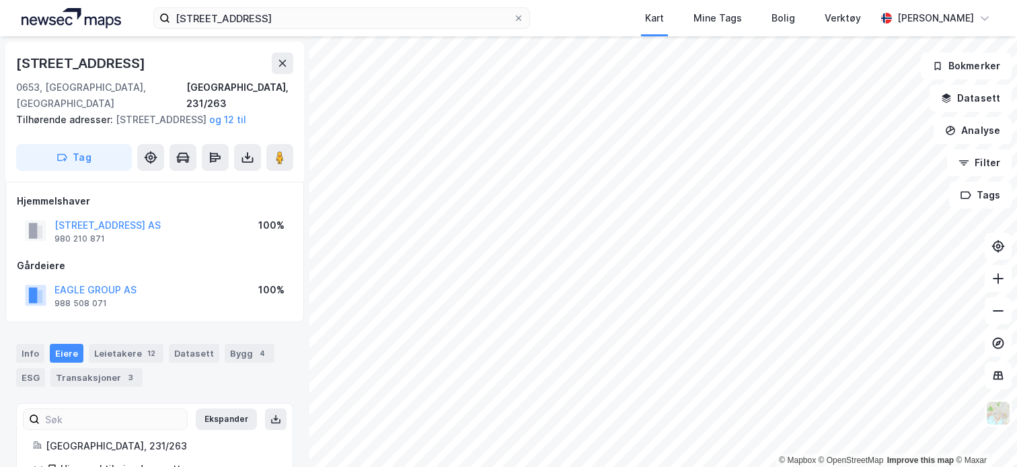
scroll to position [89, 0]
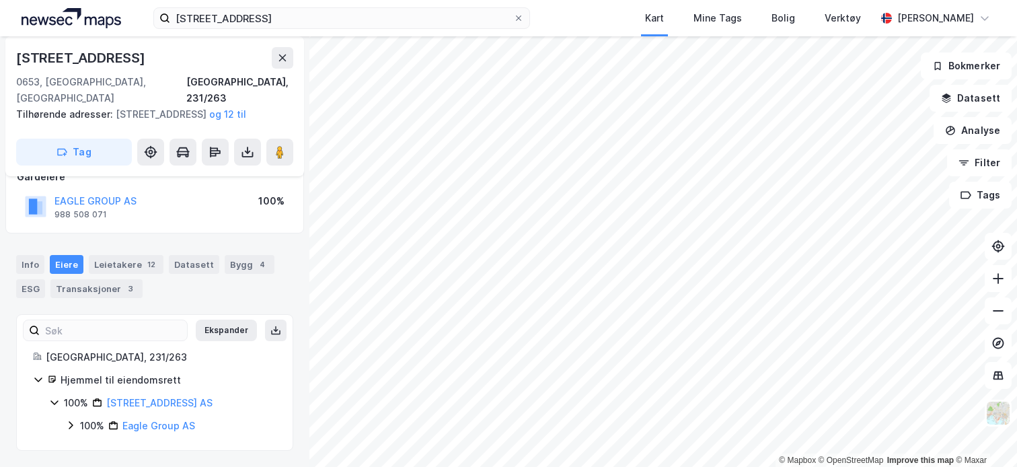
click at [72, 425] on icon at bounding box center [71, 426] width 4 height 8
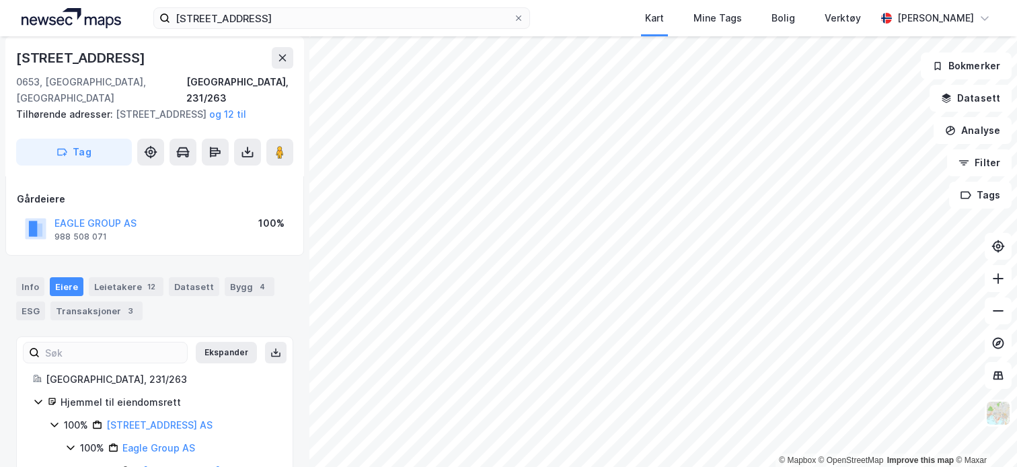
scroll to position [0, 0]
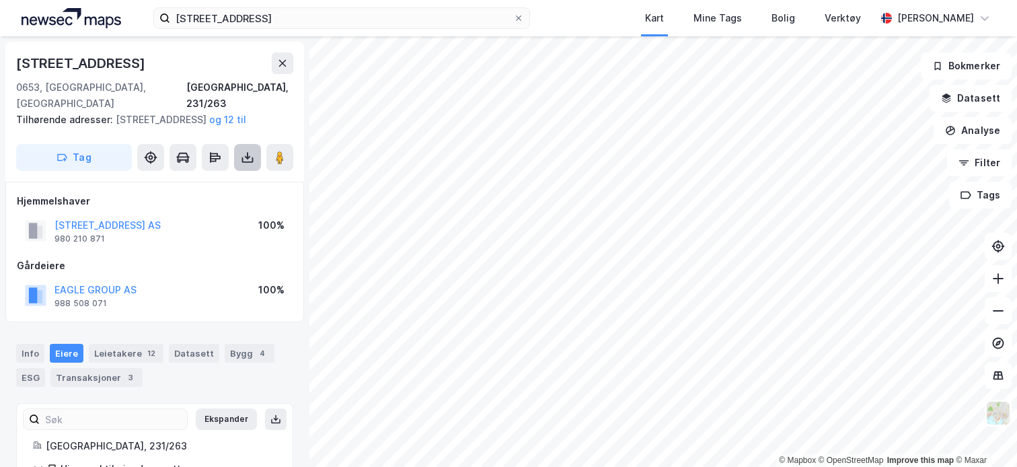
click at [249, 165] on button at bounding box center [247, 157] width 27 height 27
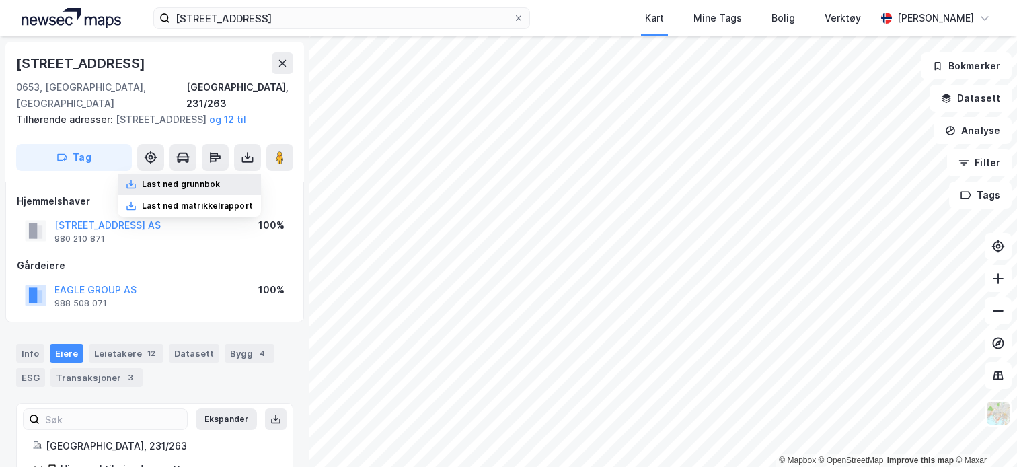
click at [231, 182] on div "Last ned grunnbok" at bounding box center [189, 185] width 143 height 22
